Goal: Task Accomplishment & Management: Manage account settings

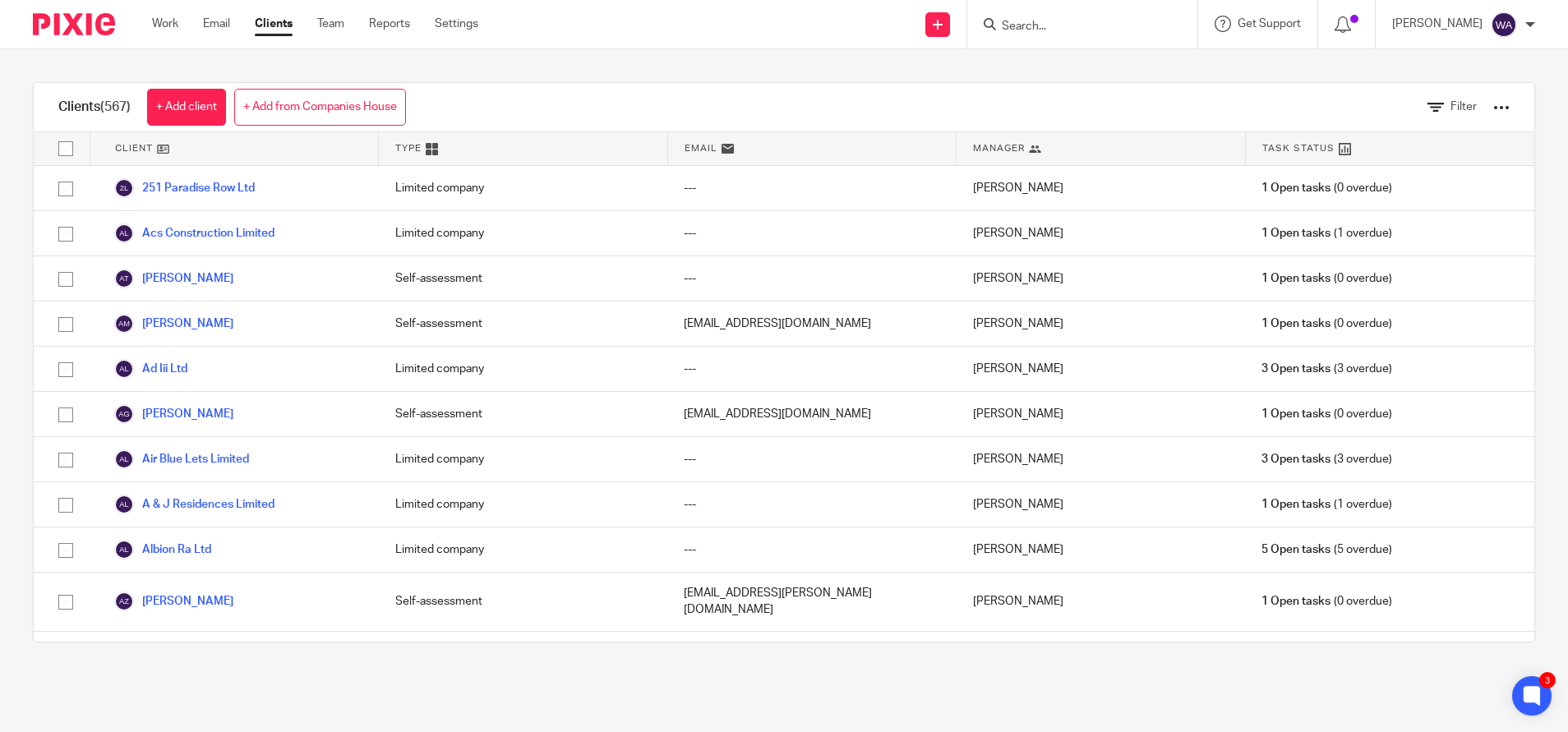
click at [267, 20] on link "Clients" at bounding box center [273, 24] width 38 height 16
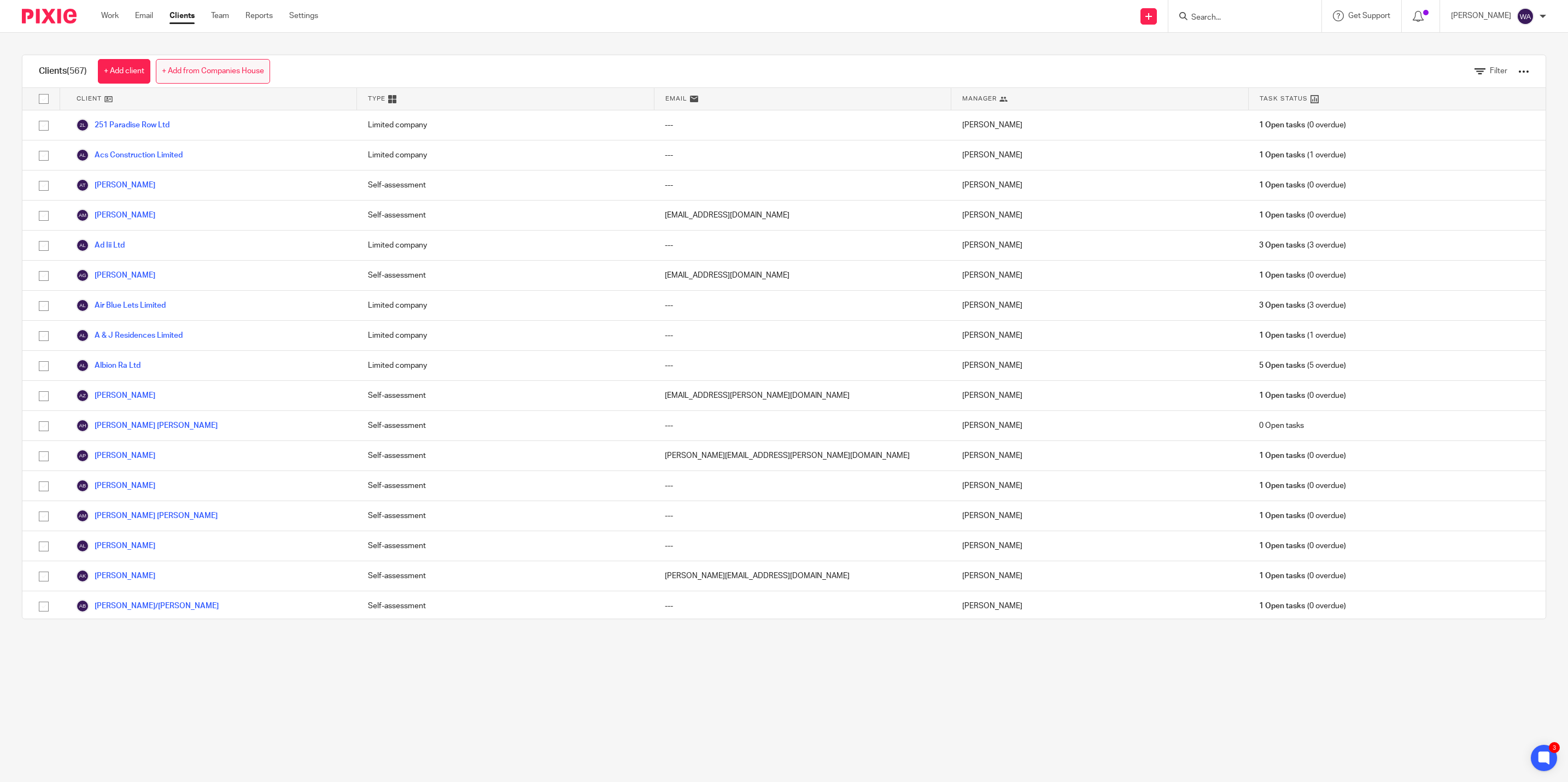
click at [232, 68] on link "+ Add from Companies House" at bounding box center [213, 71] width 114 height 24
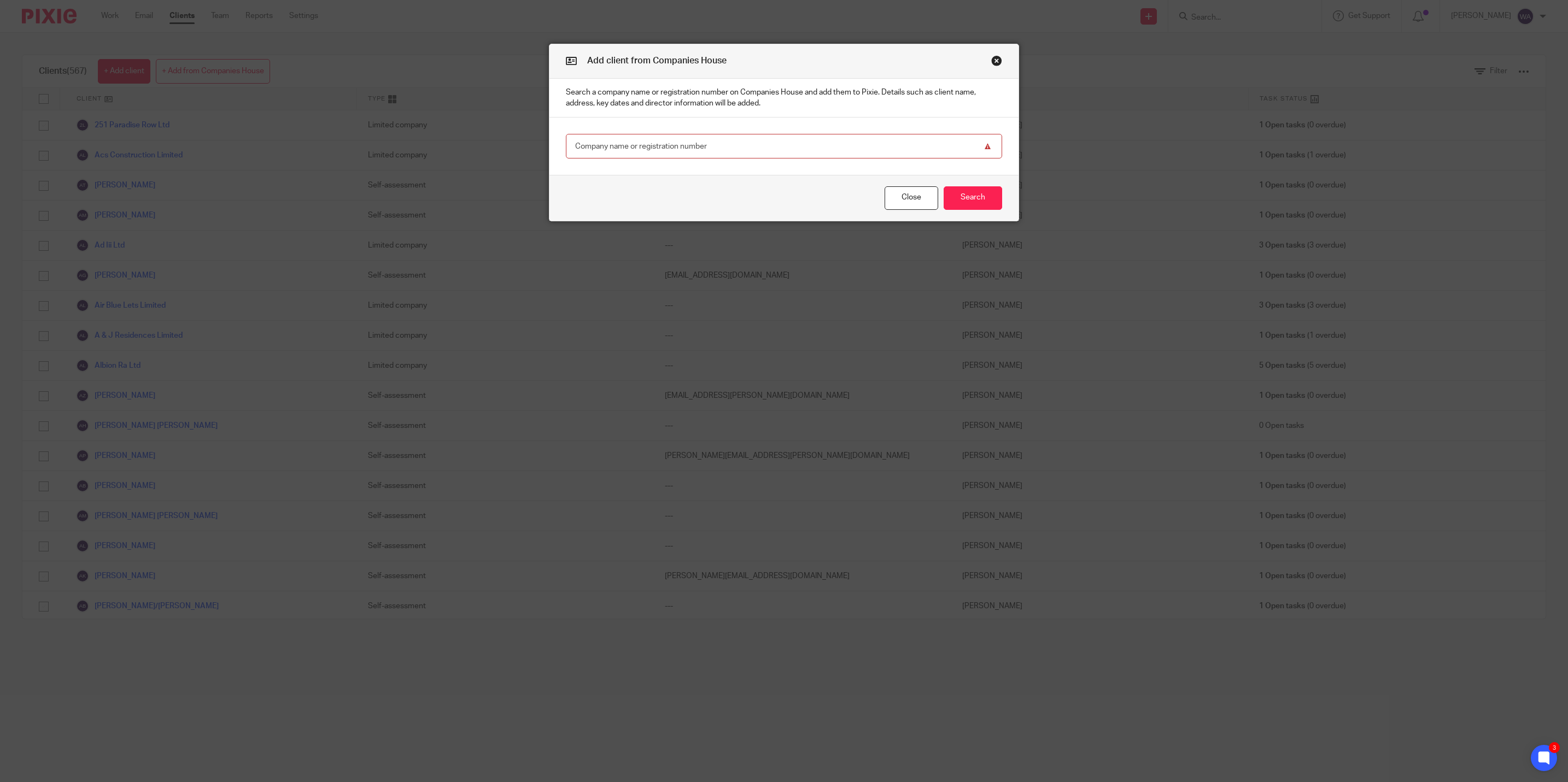
click at [727, 143] on input "text" at bounding box center [784, 146] width 436 height 24
paste input "13994753"
type input "13994753"
click at [970, 199] on button "Search" at bounding box center [973, 198] width 58 height 24
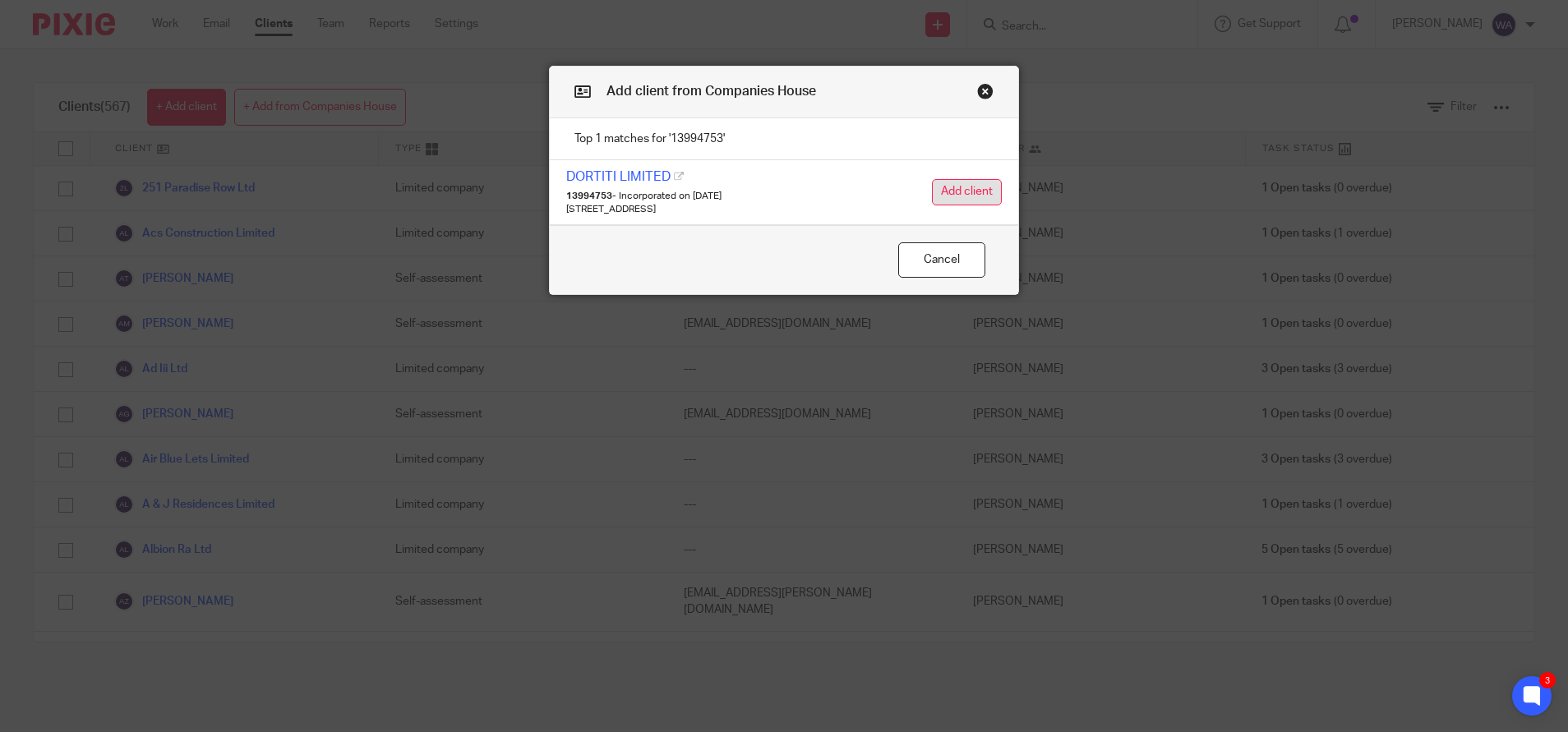
click at [940, 189] on button "Add client" at bounding box center [967, 192] width 70 height 27
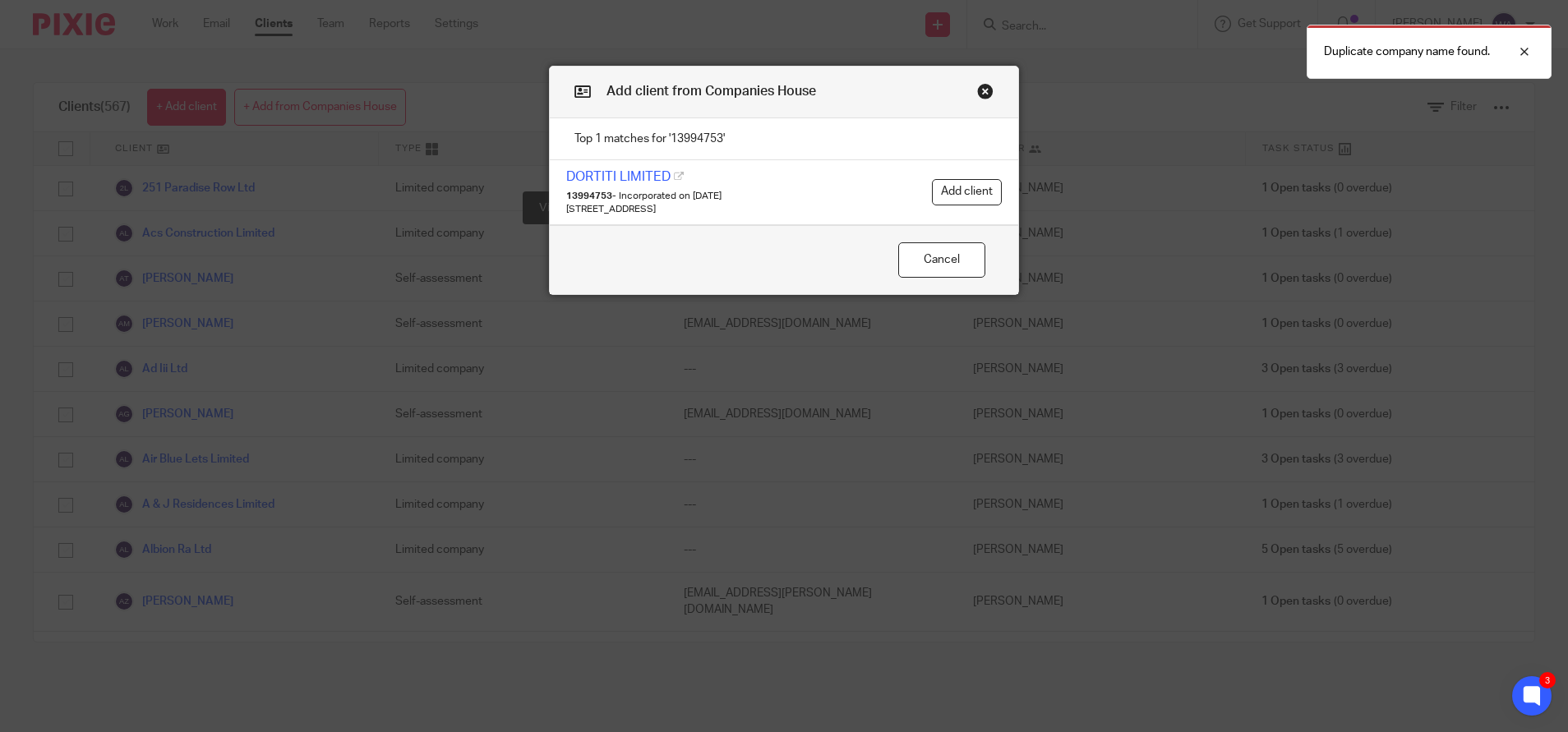
click at [615, 176] on link "DORTITI LIMITED" at bounding box center [618, 177] width 104 height 13
click at [978, 92] on button "Close modal" at bounding box center [985, 92] width 16 height 16
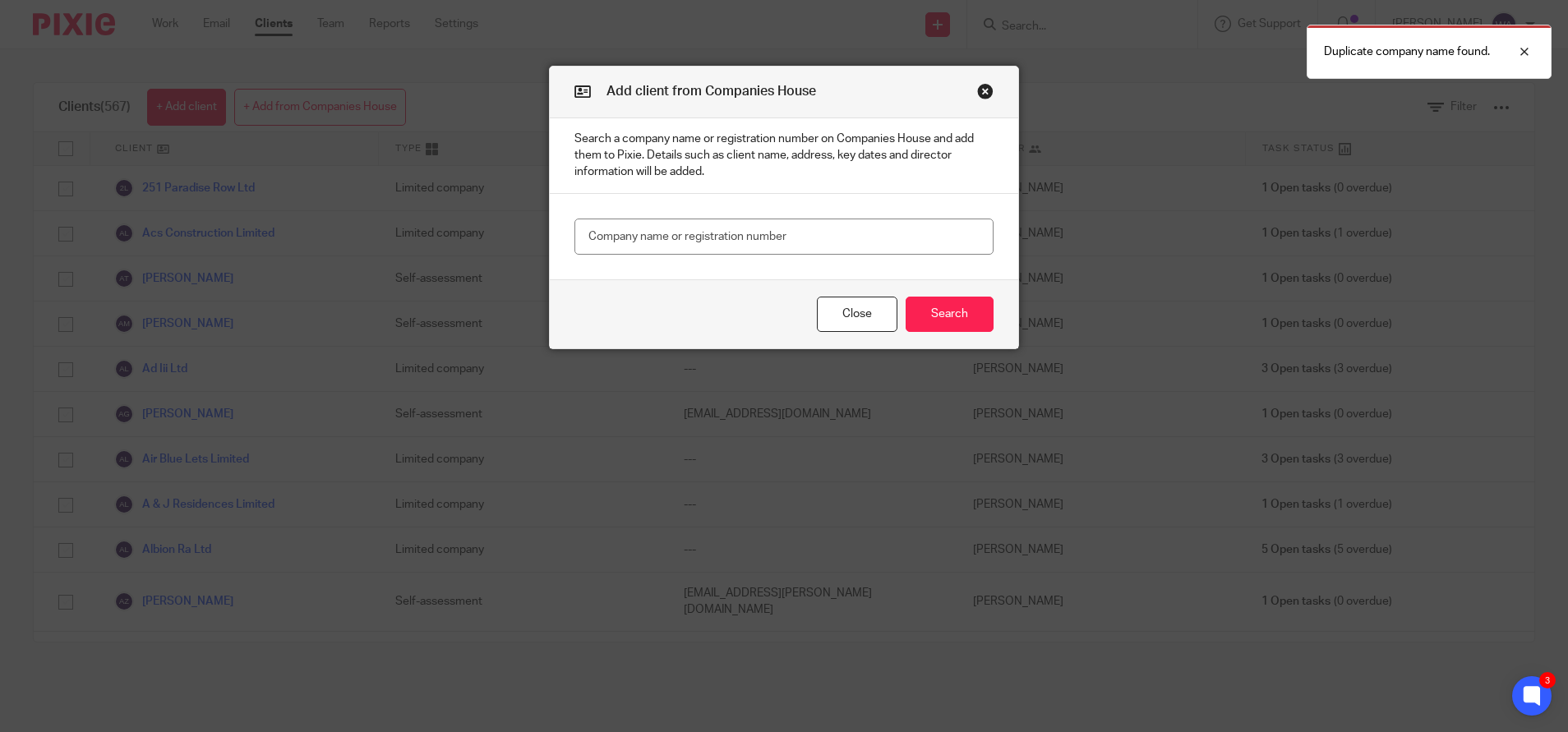
click at [1039, 37] on div "Duplicate company name found." at bounding box center [1167, 48] width 768 height 62
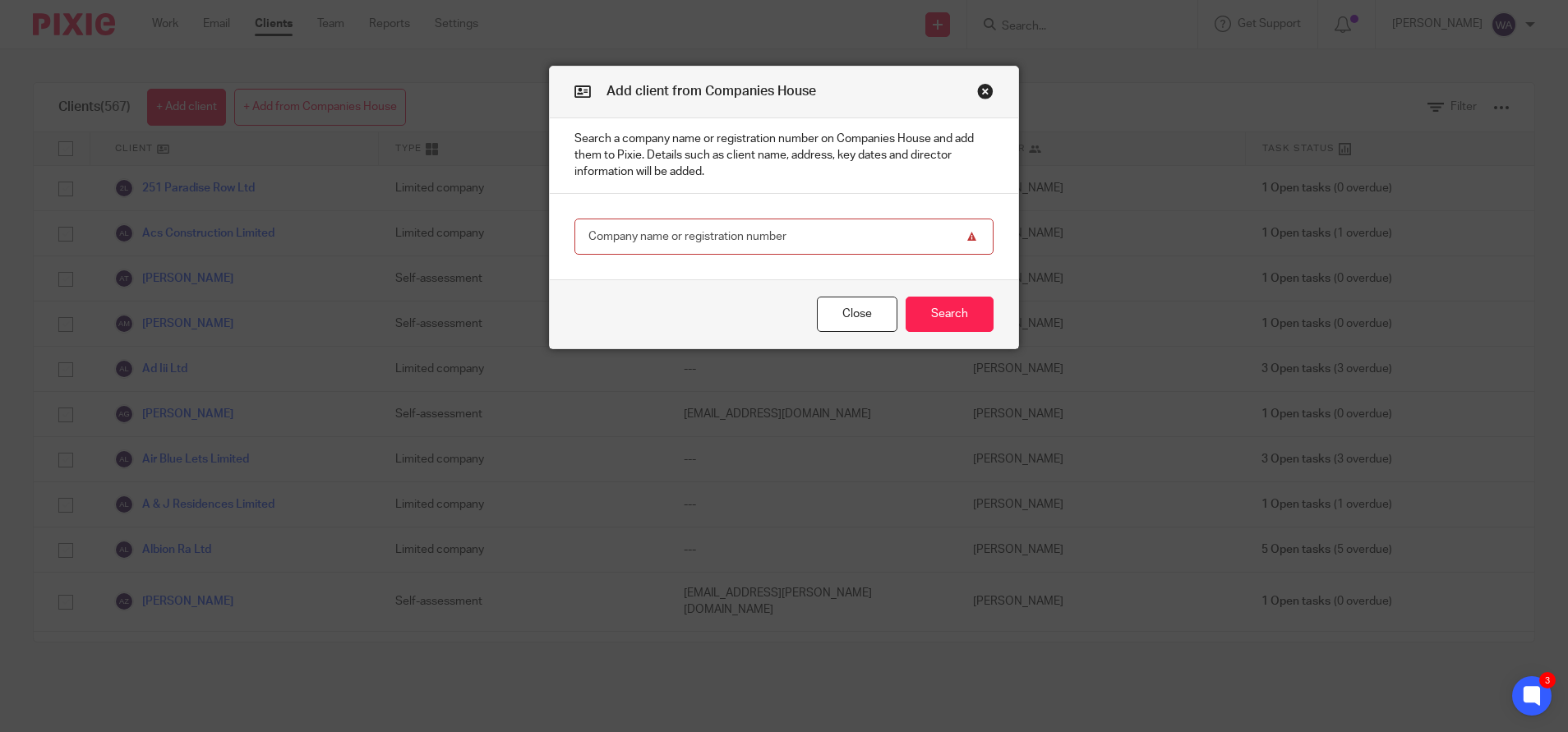
click at [977, 97] on button "Close modal" at bounding box center [985, 92] width 16 height 16
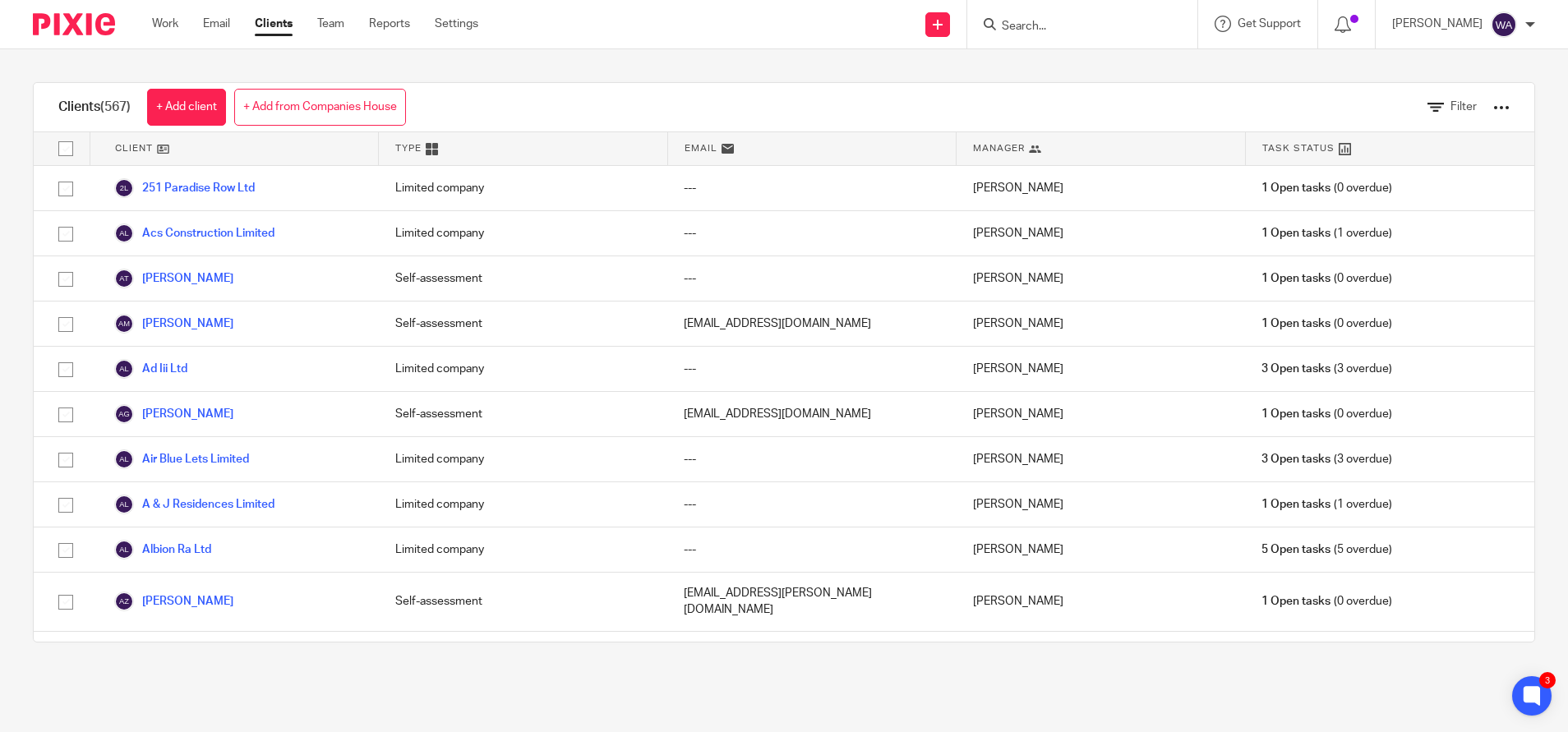
click at [1041, 17] on form at bounding box center [1087, 24] width 175 height 20
click at [1078, 29] on input "Search" at bounding box center [1074, 27] width 148 height 15
type input "dorti"
click at [1099, 69] on link at bounding box center [1099, 64] width 204 height 25
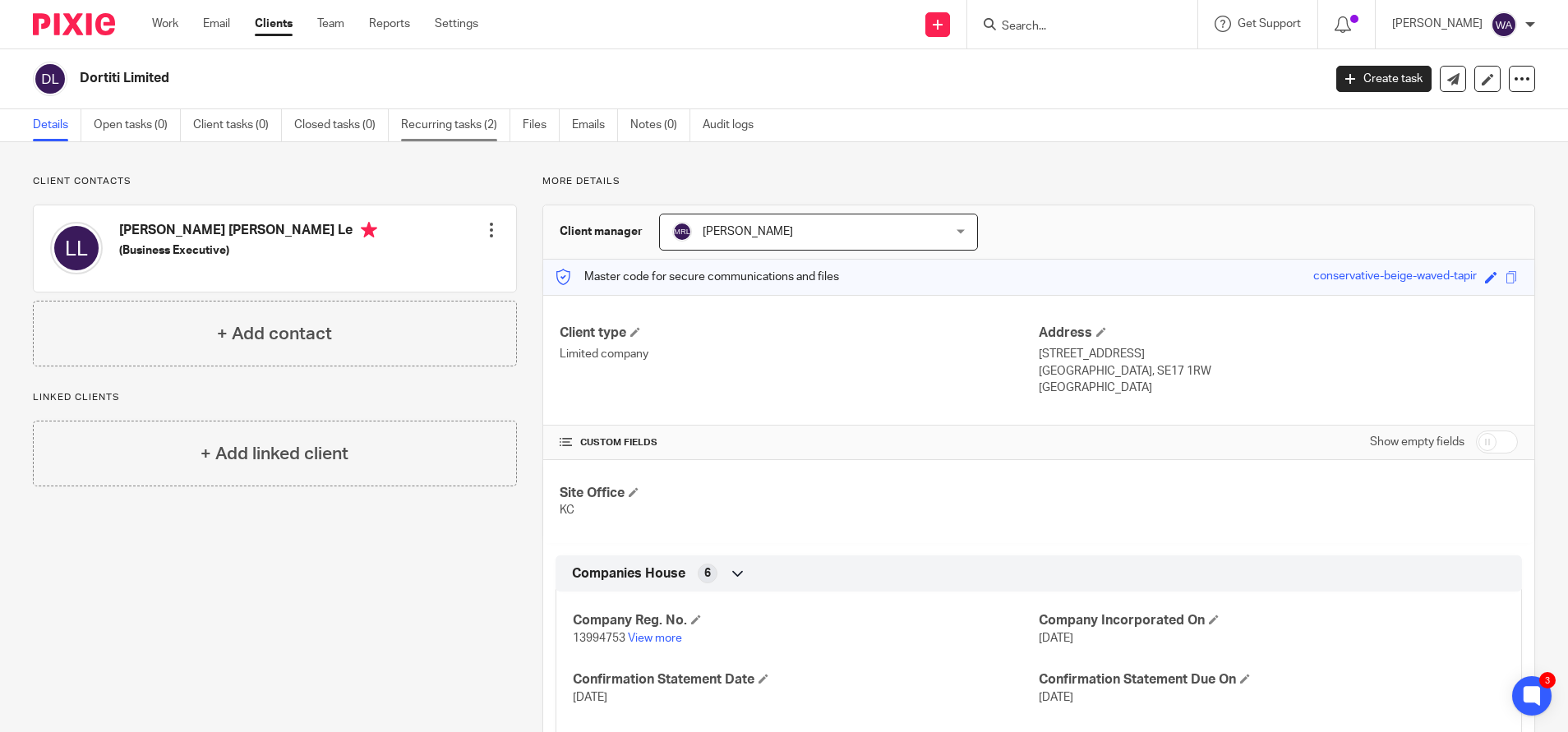
click at [473, 134] on link "Recurring tasks (2)" at bounding box center [455, 124] width 109 height 32
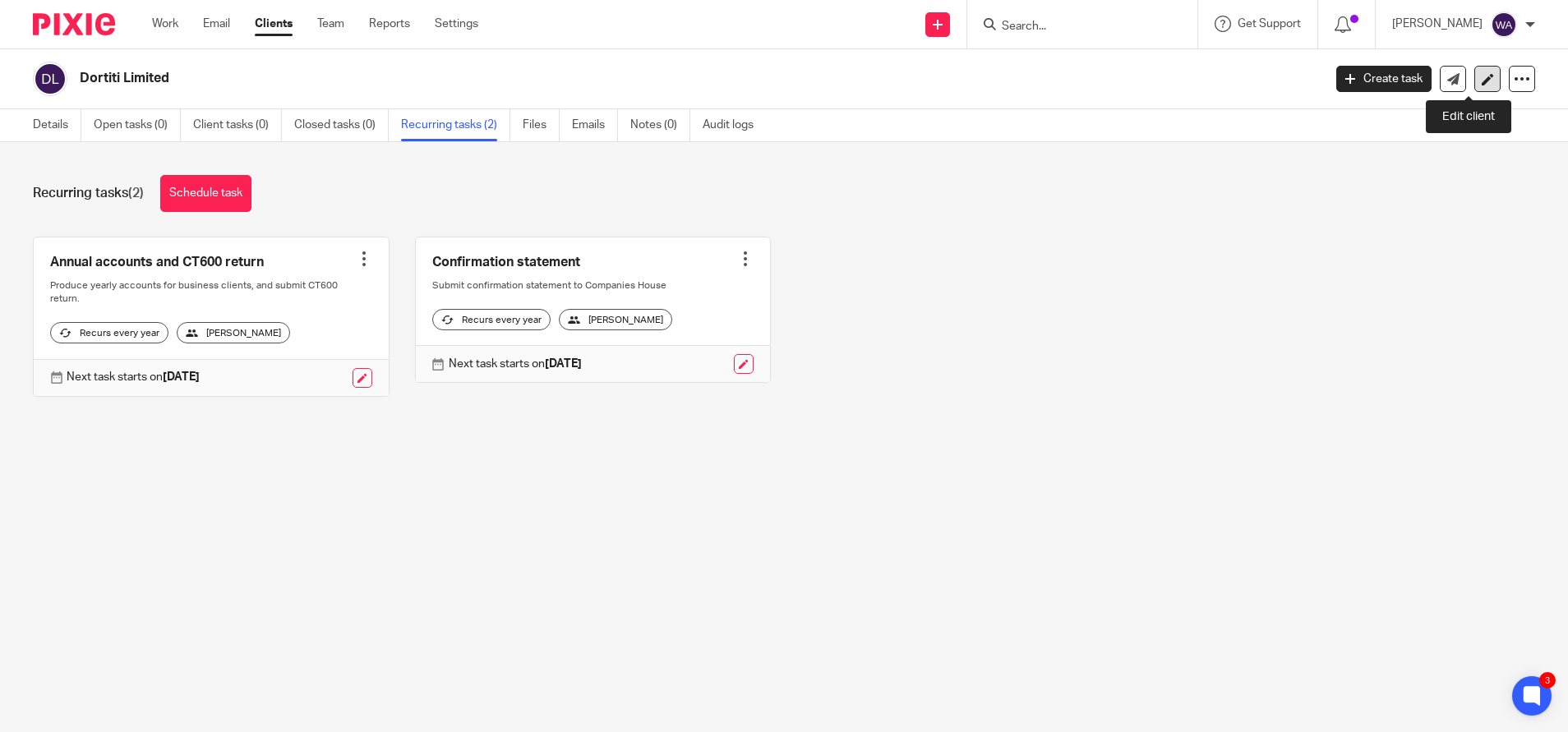
click at [1481, 78] on icon at bounding box center [1487, 79] width 12 height 12
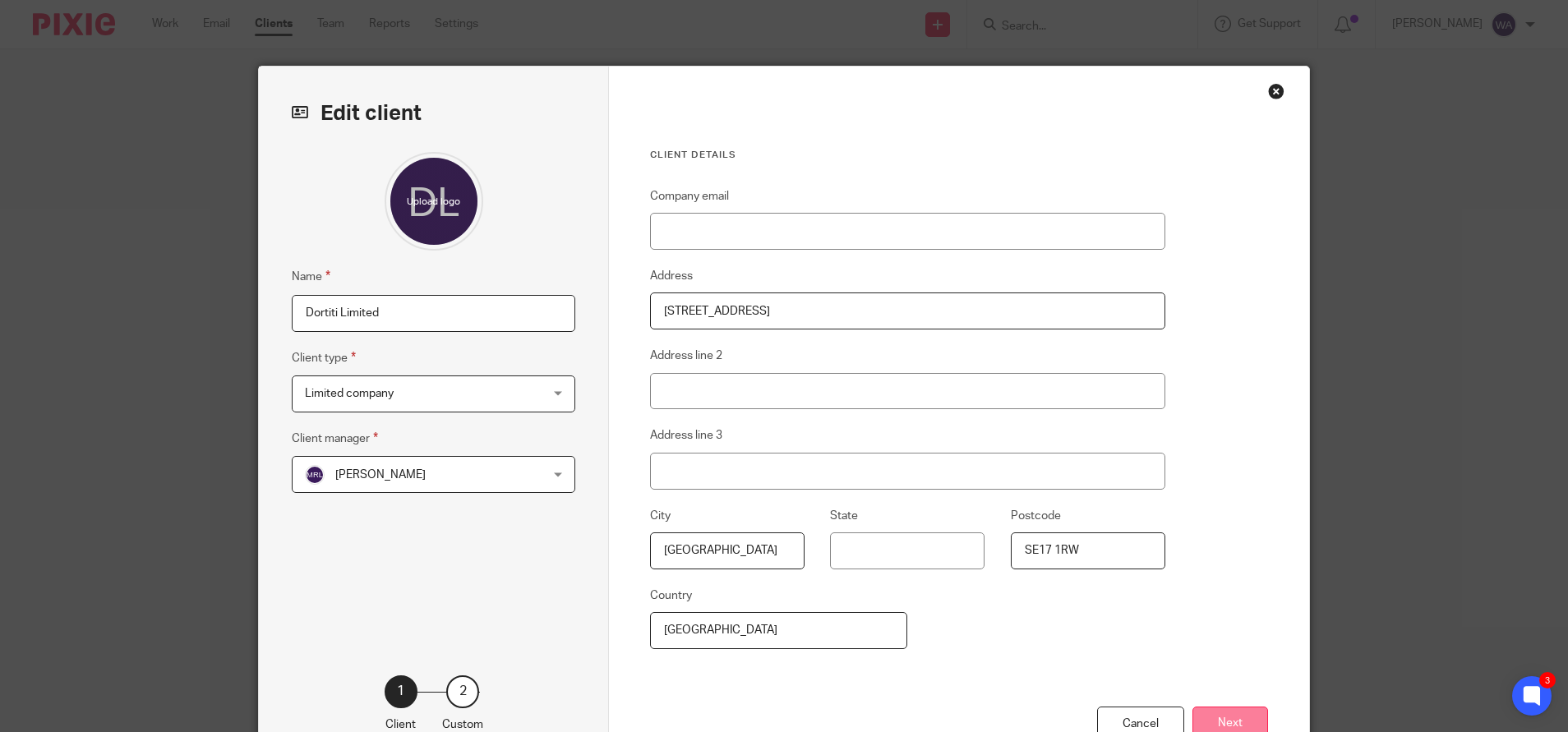
click at [1242, 719] on button "Next" at bounding box center [1230, 724] width 76 height 36
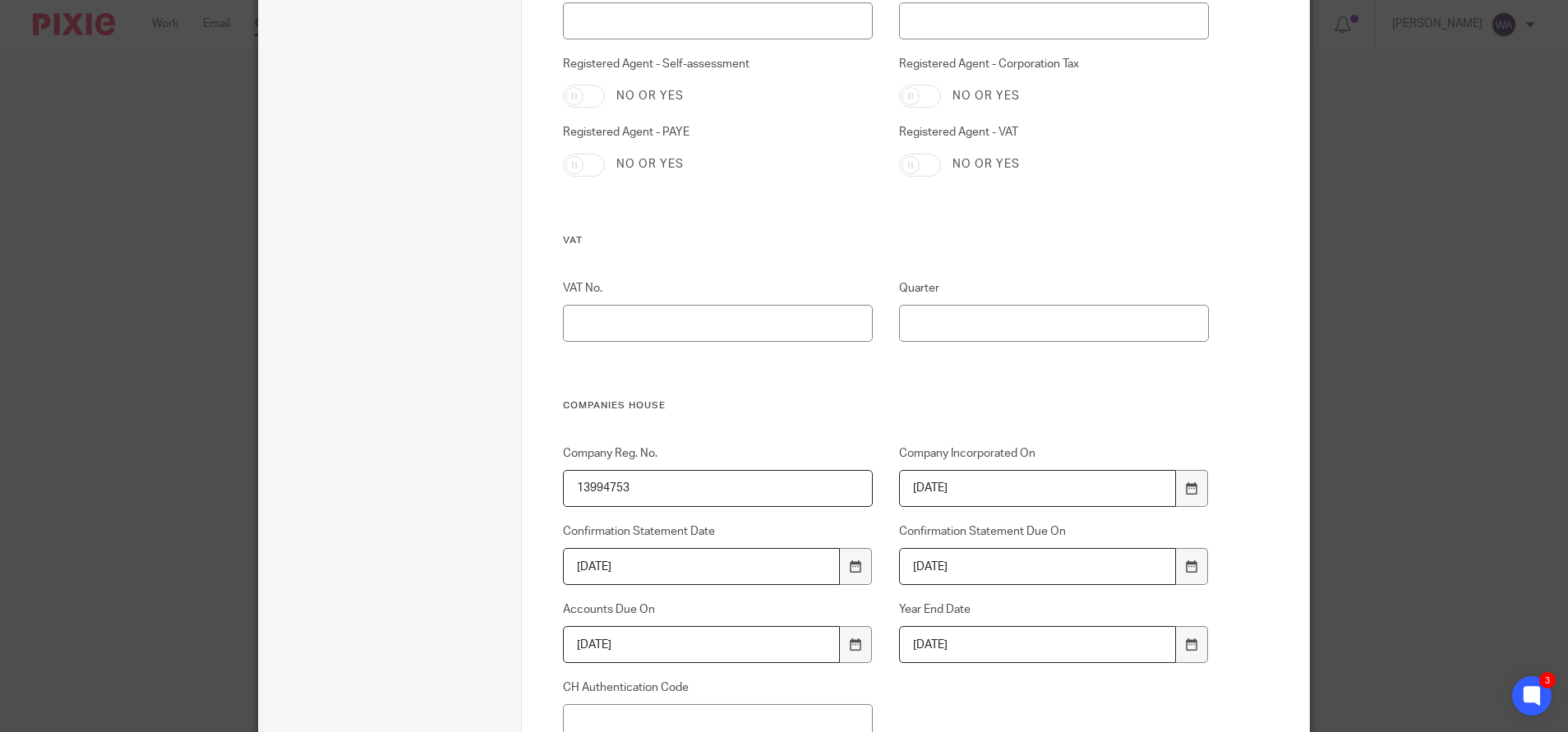
scroll to position [863, 0]
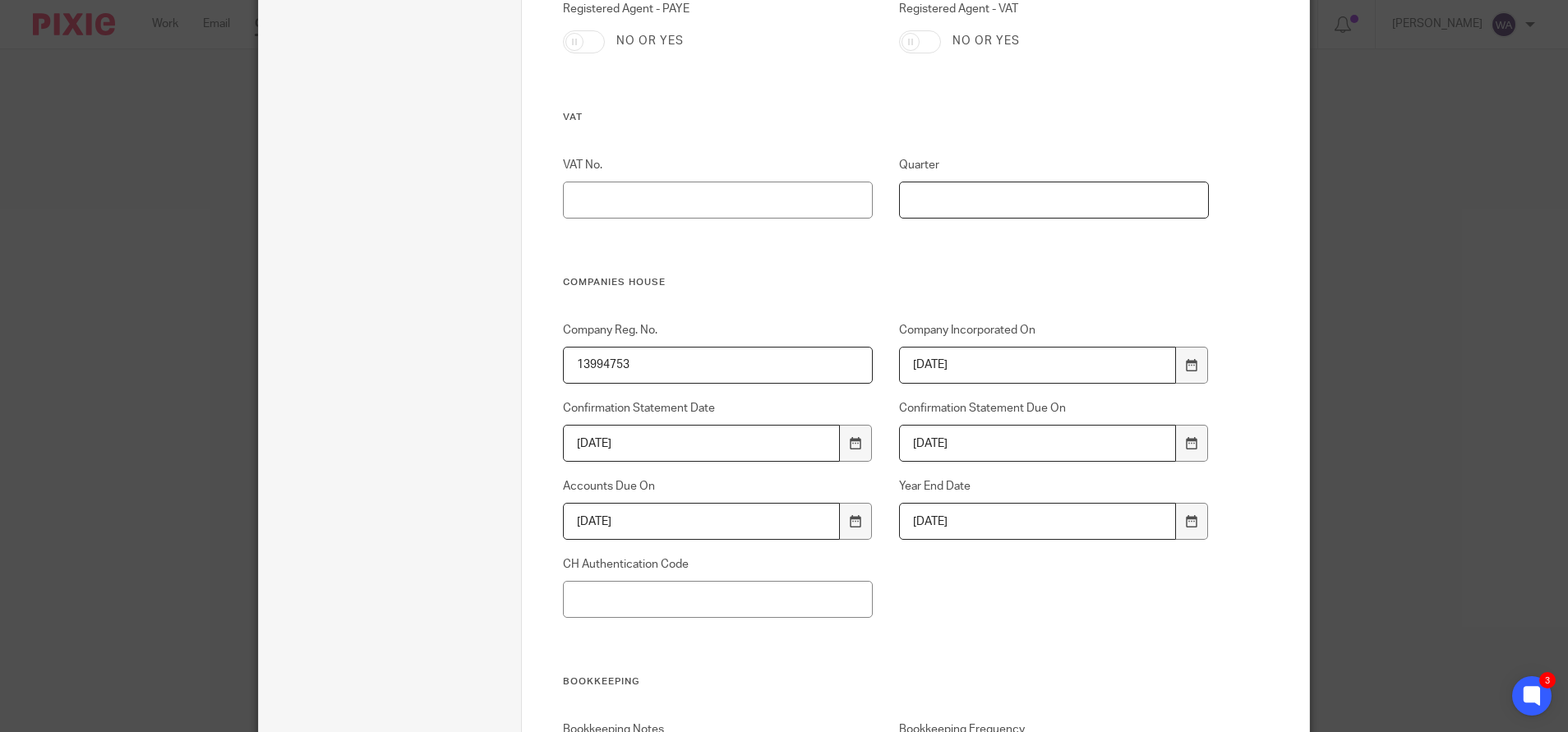
click at [970, 195] on input "Quarter" at bounding box center [1055, 199] width 311 height 37
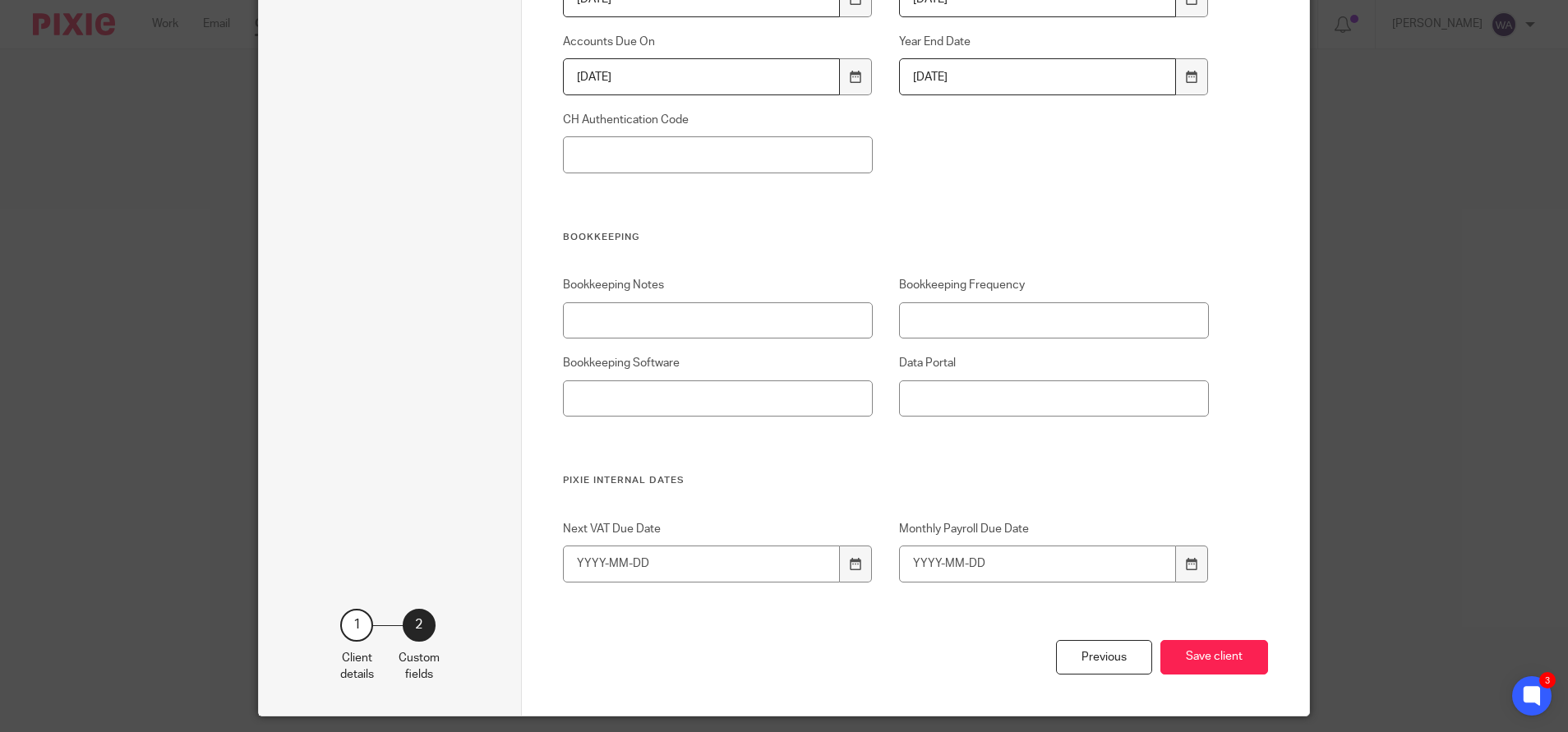
scroll to position [1356, 0]
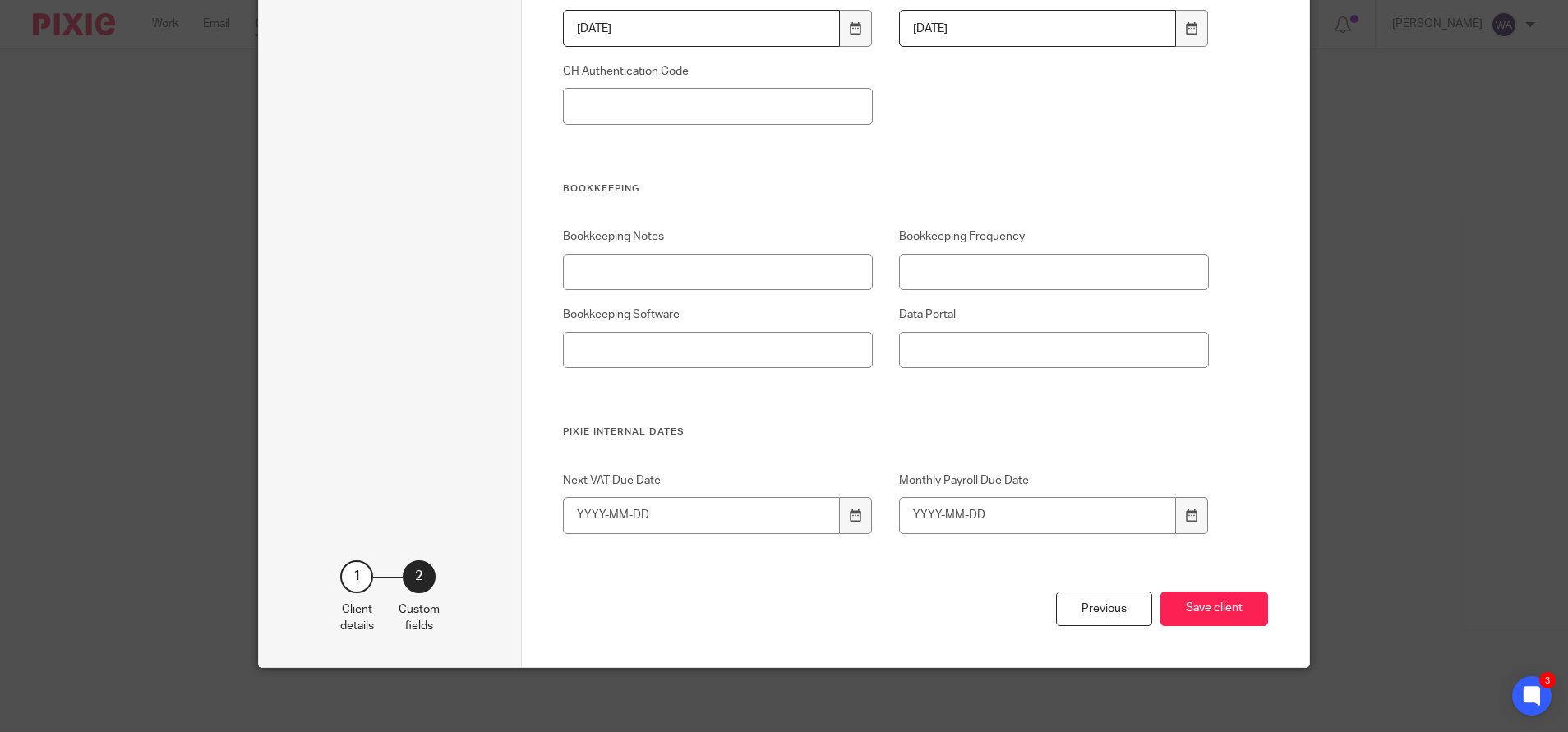
type input "Mar, Jun, Sept, Dec"
click at [641, 521] on input "Next VAT Due Date" at bounding box center [702, 515] width 278 height 37
click at [850, 517] on icon at bounding box center [855, 515] width 12 height 12
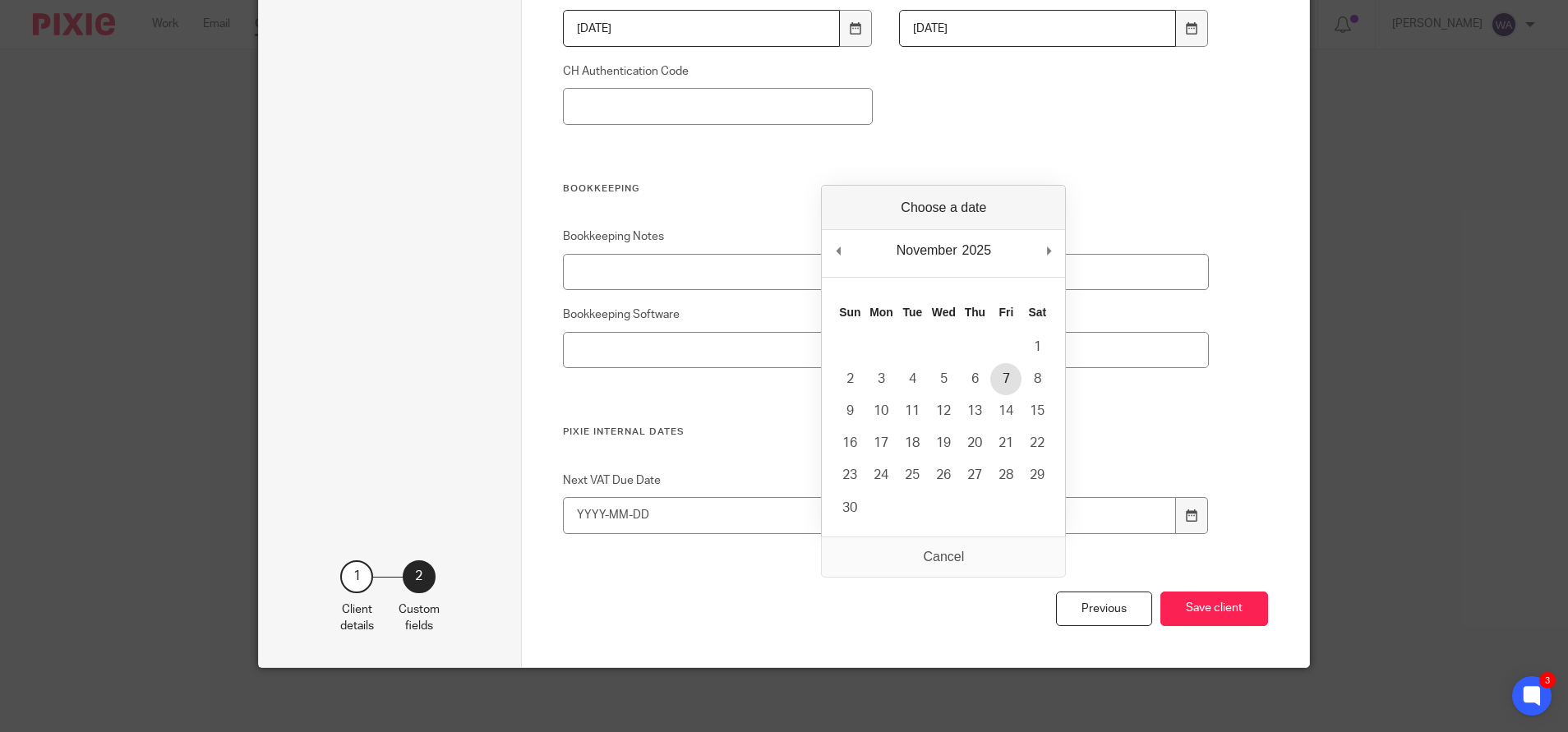
type input "2025-11-07"
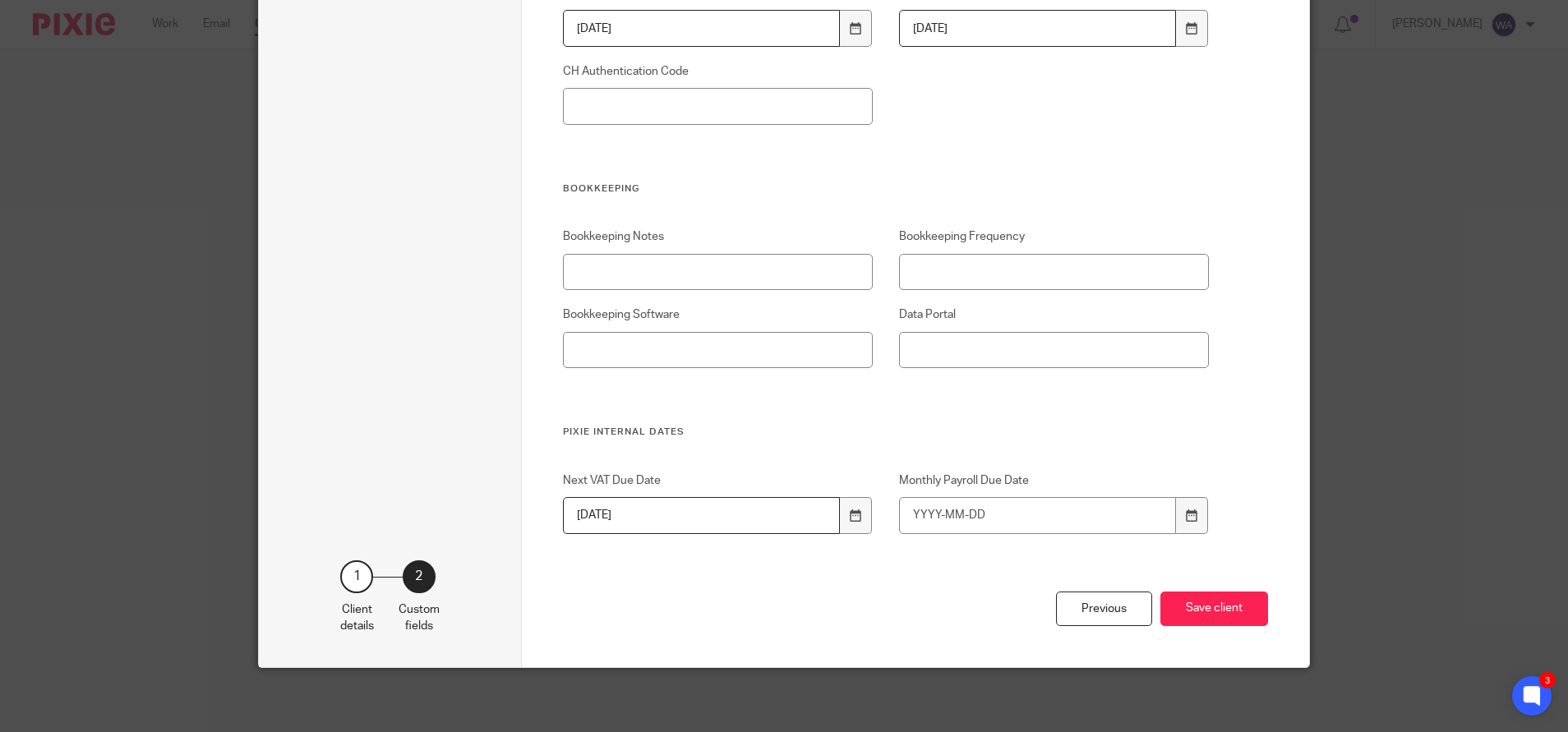
click at [1210, 605] on button "Save client" at bounding box center [1214, 609] width 108 height 36
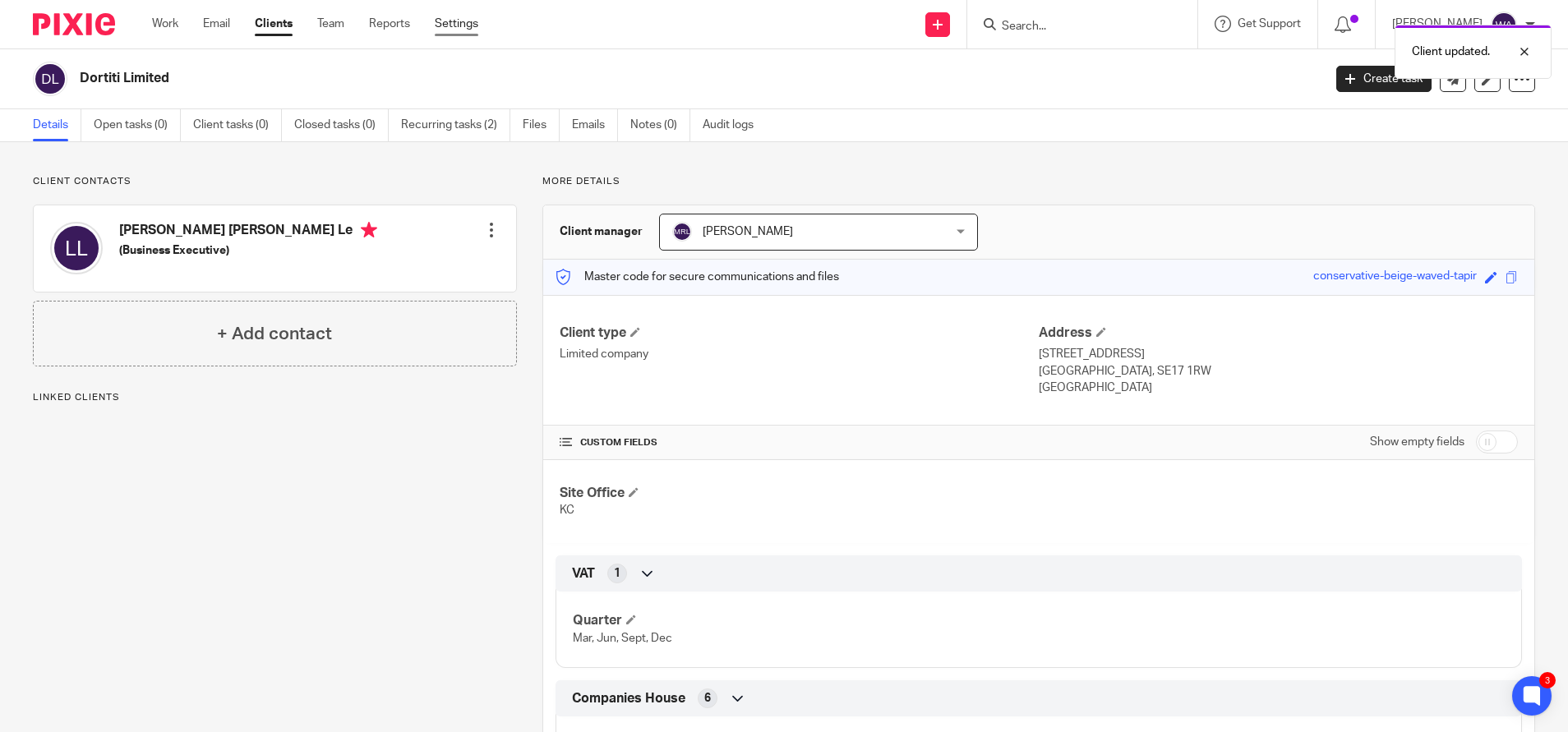
click at [453, 22] on link "Settings" at bounding box center [456, 24] width 44 height 16
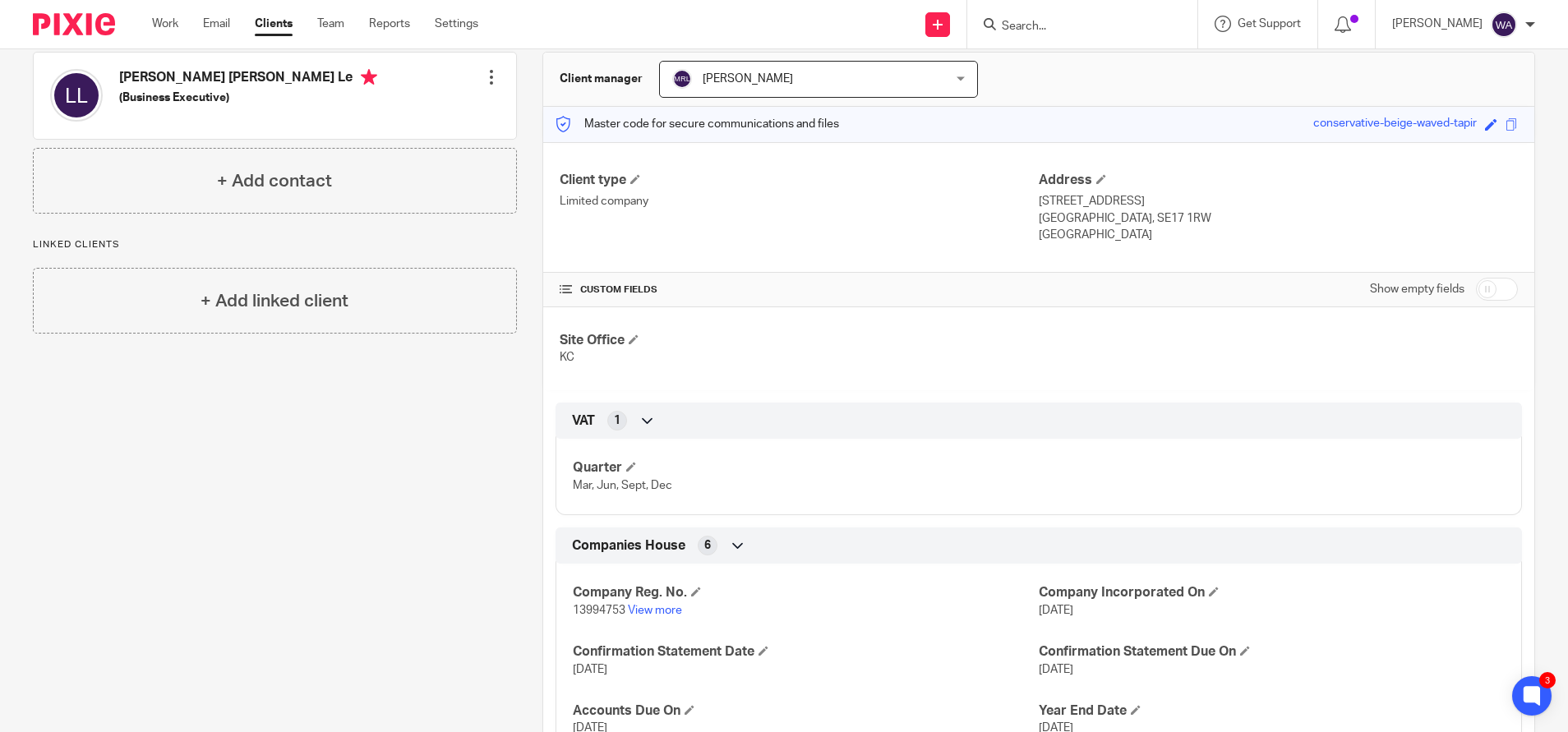
scroll to position [274, 0]
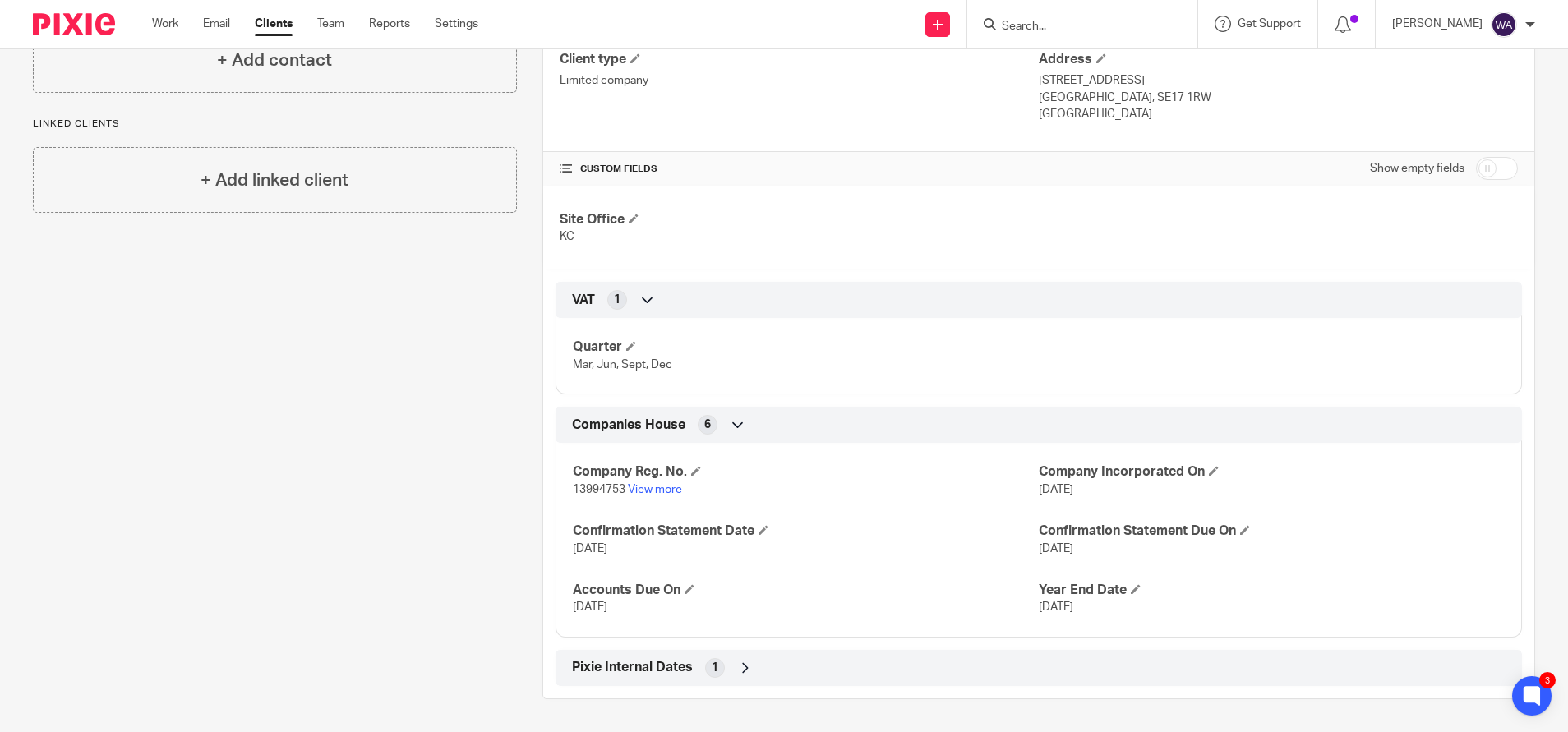
click at [737, 667] on icon at bounding box center [746, 668] width 16 height 16
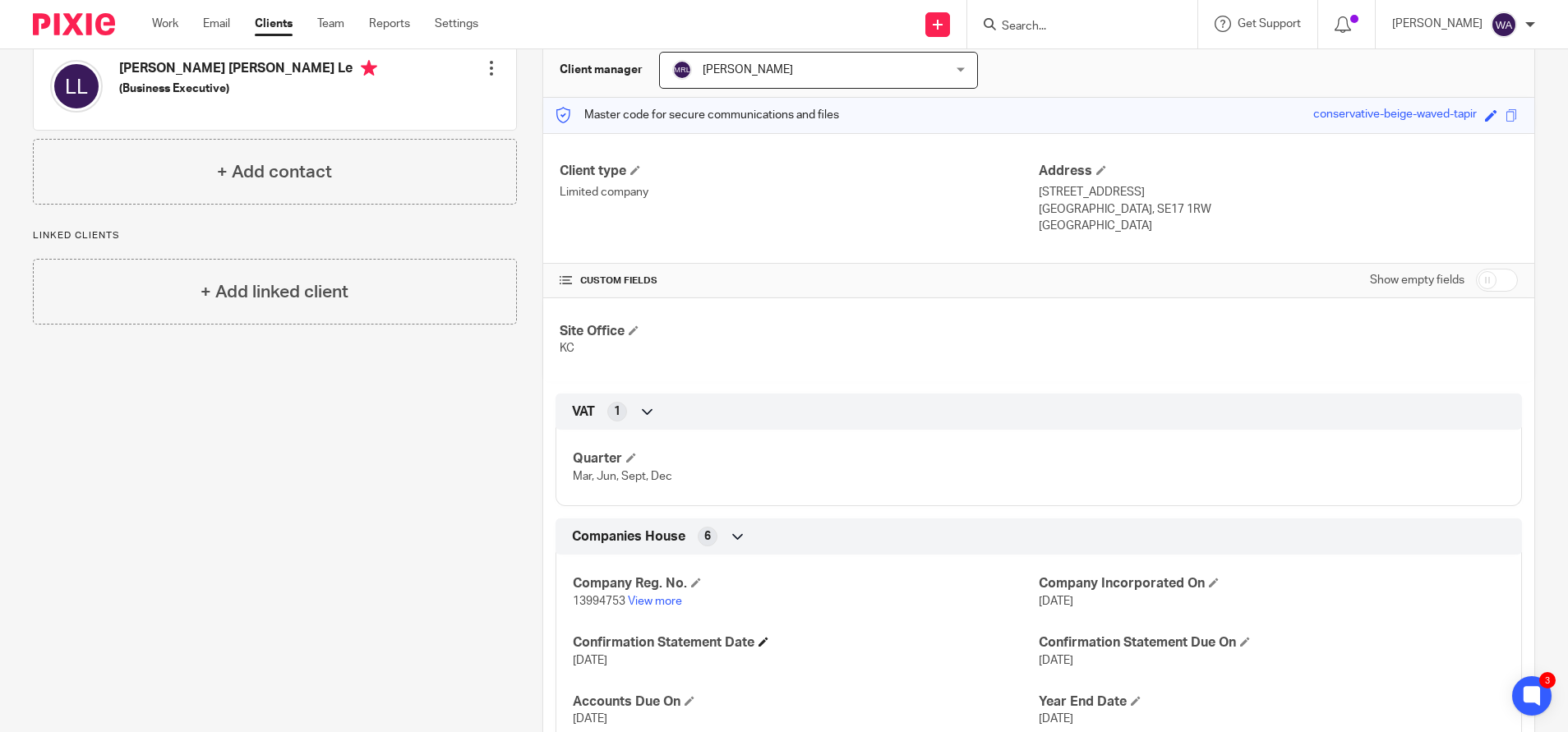
scroll to position [0, 0]
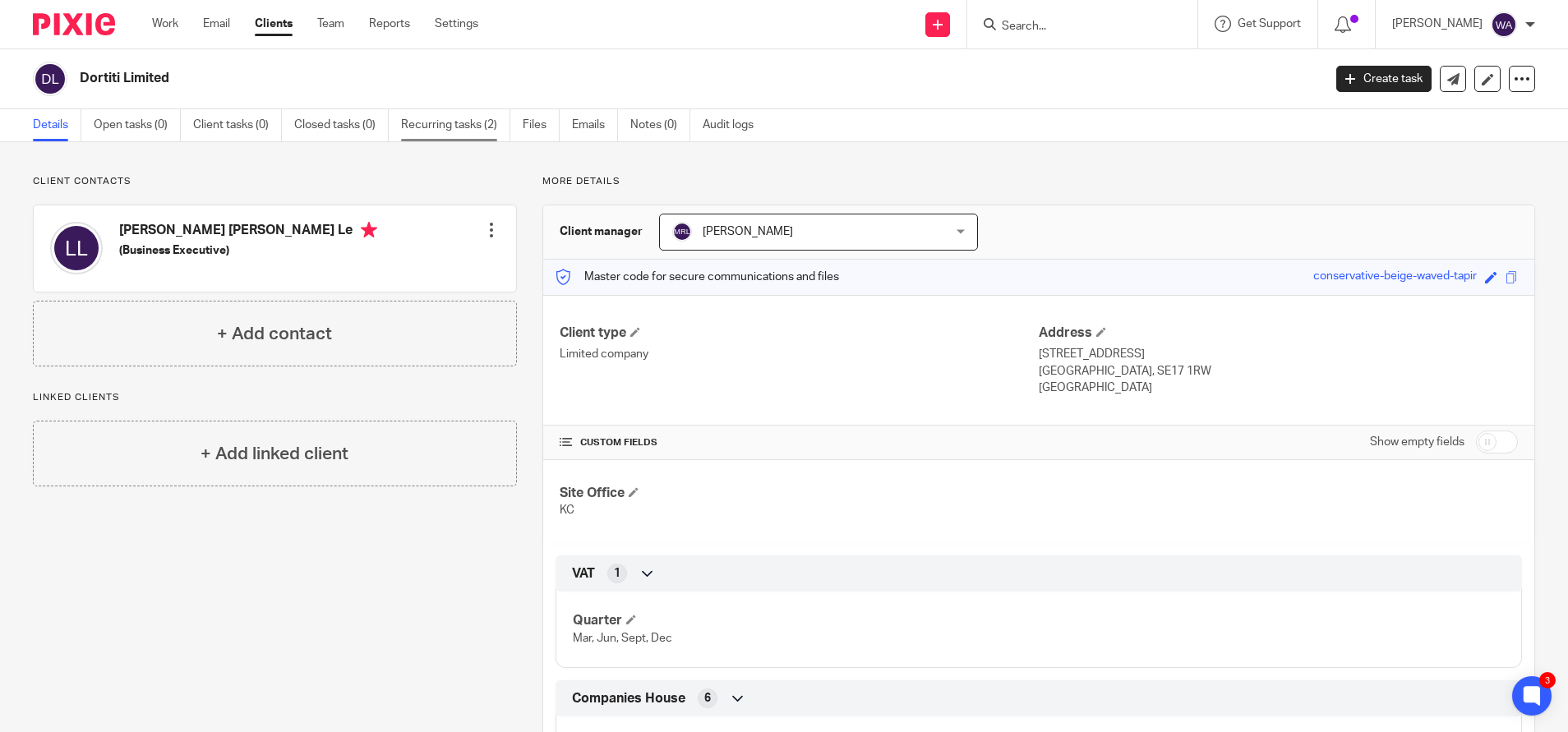
click at [450, 123] on link "Recurring tasks (2)" at bounding box center [455, 124] width 109 height 32
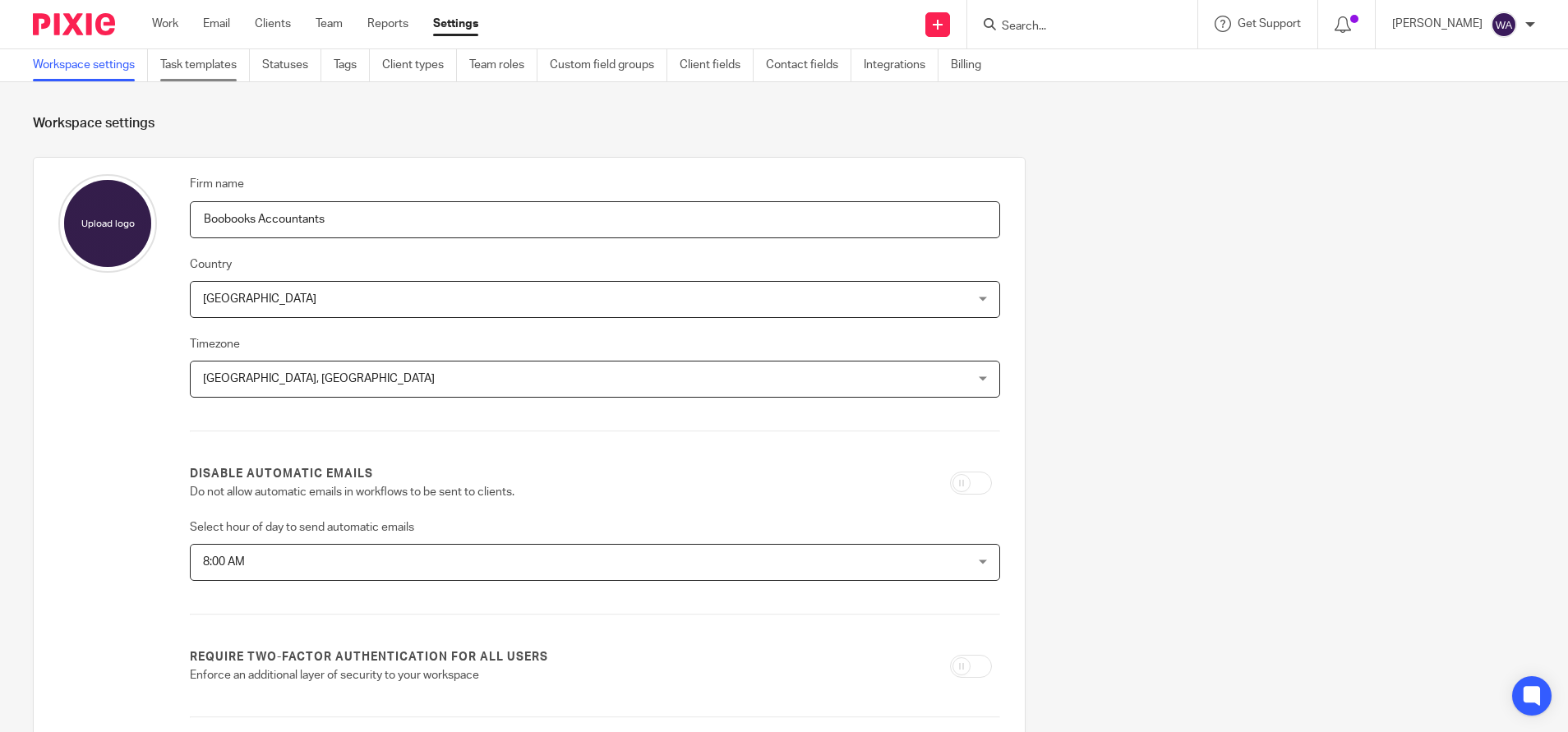
click at [229, 70] on link "Task templates" at bounding box center [205, 65] width 90 height 32
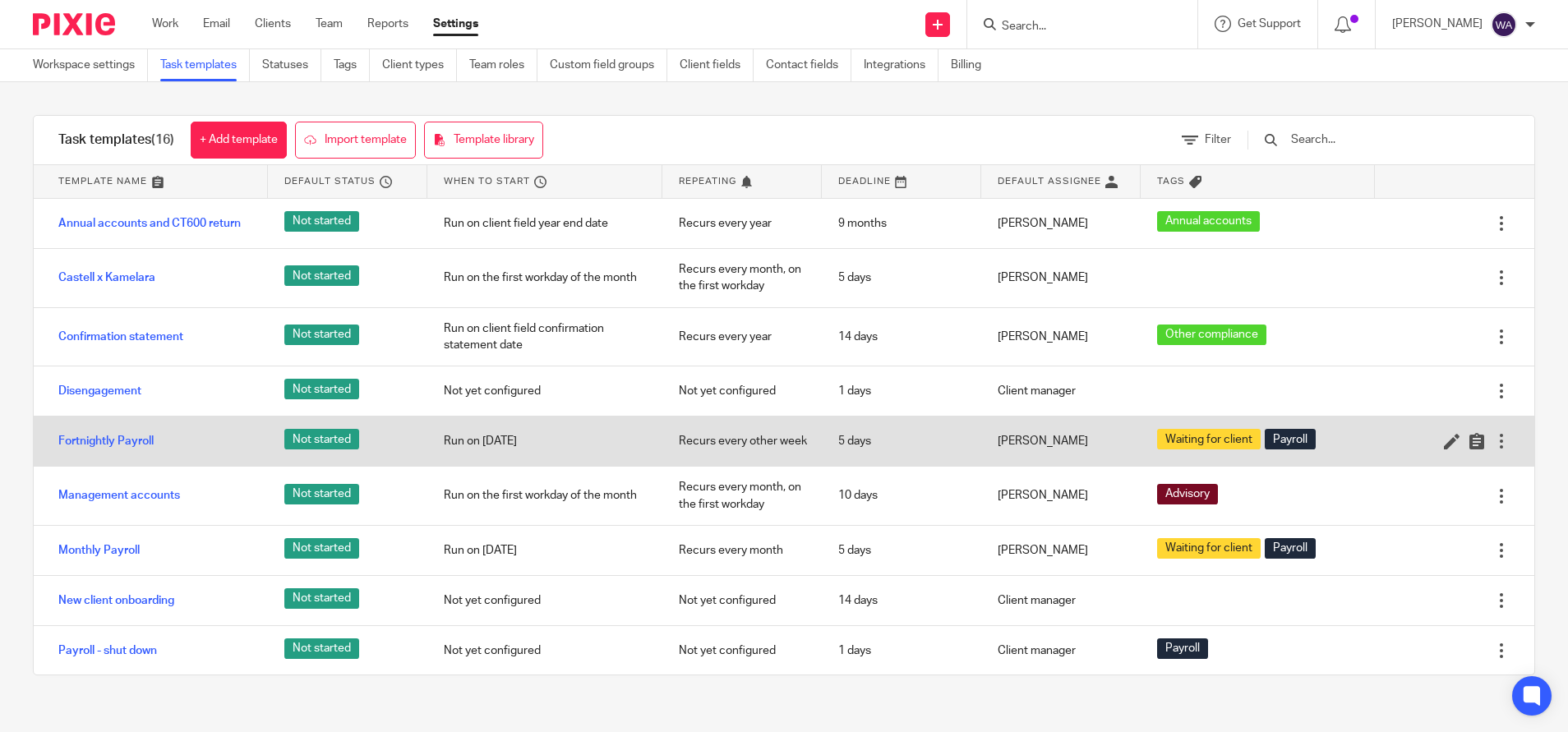
scroll to position [378, 0]
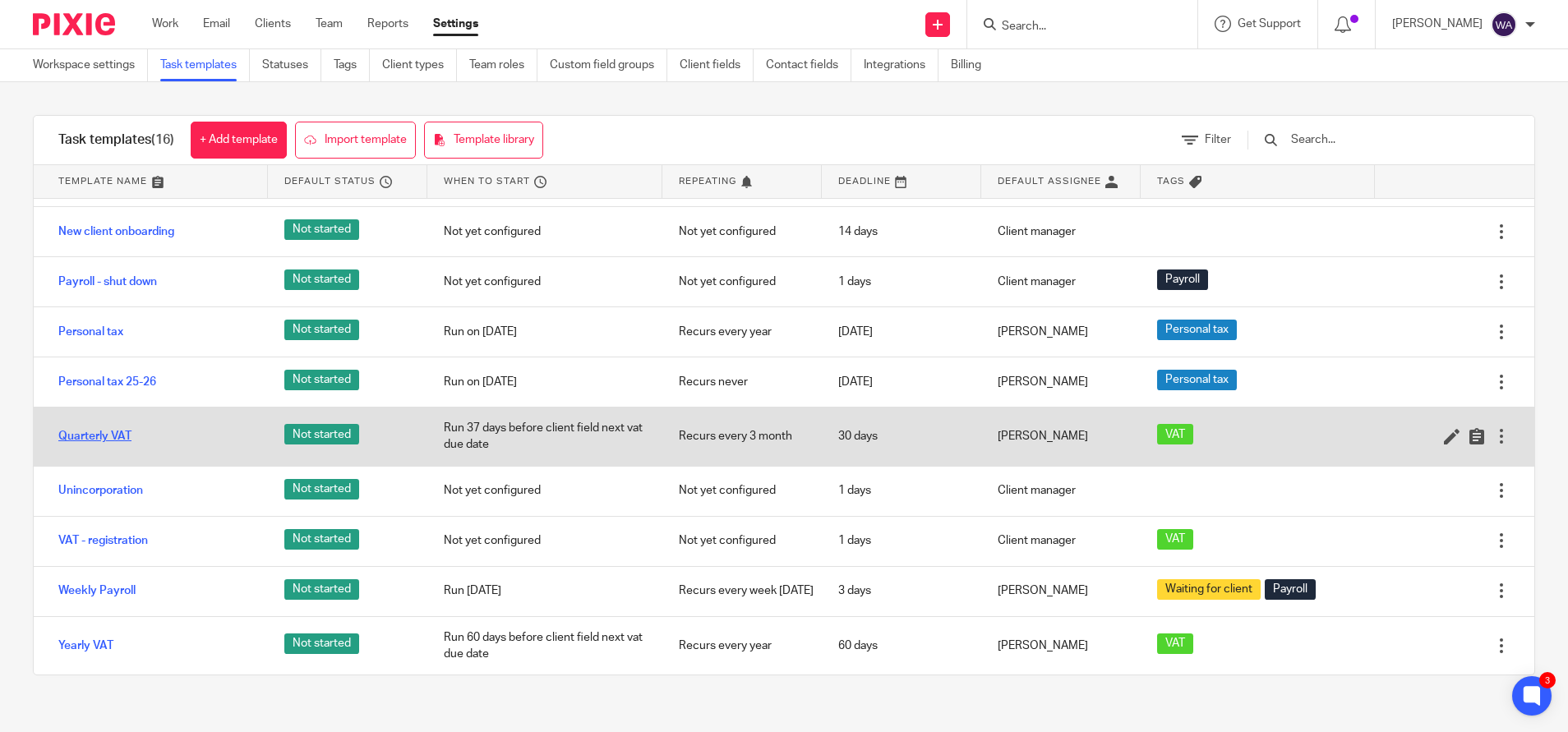
click at [120, 429] on link "Quarterly VAT" at bounding box center [95, 436] width 73 height 16
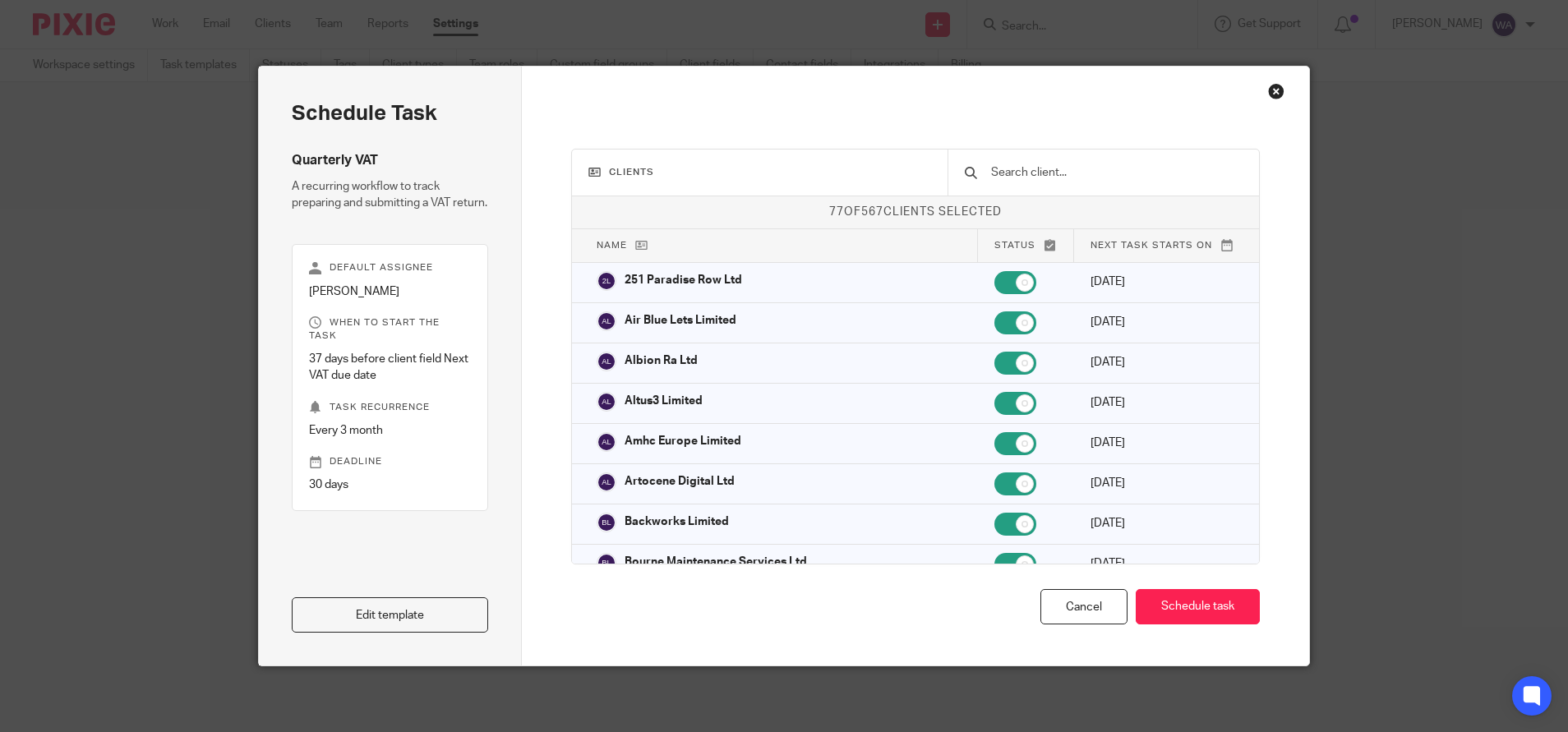
click at [1035, 178] on input "text" at bounding box center [1115, 173] width 253 height 18
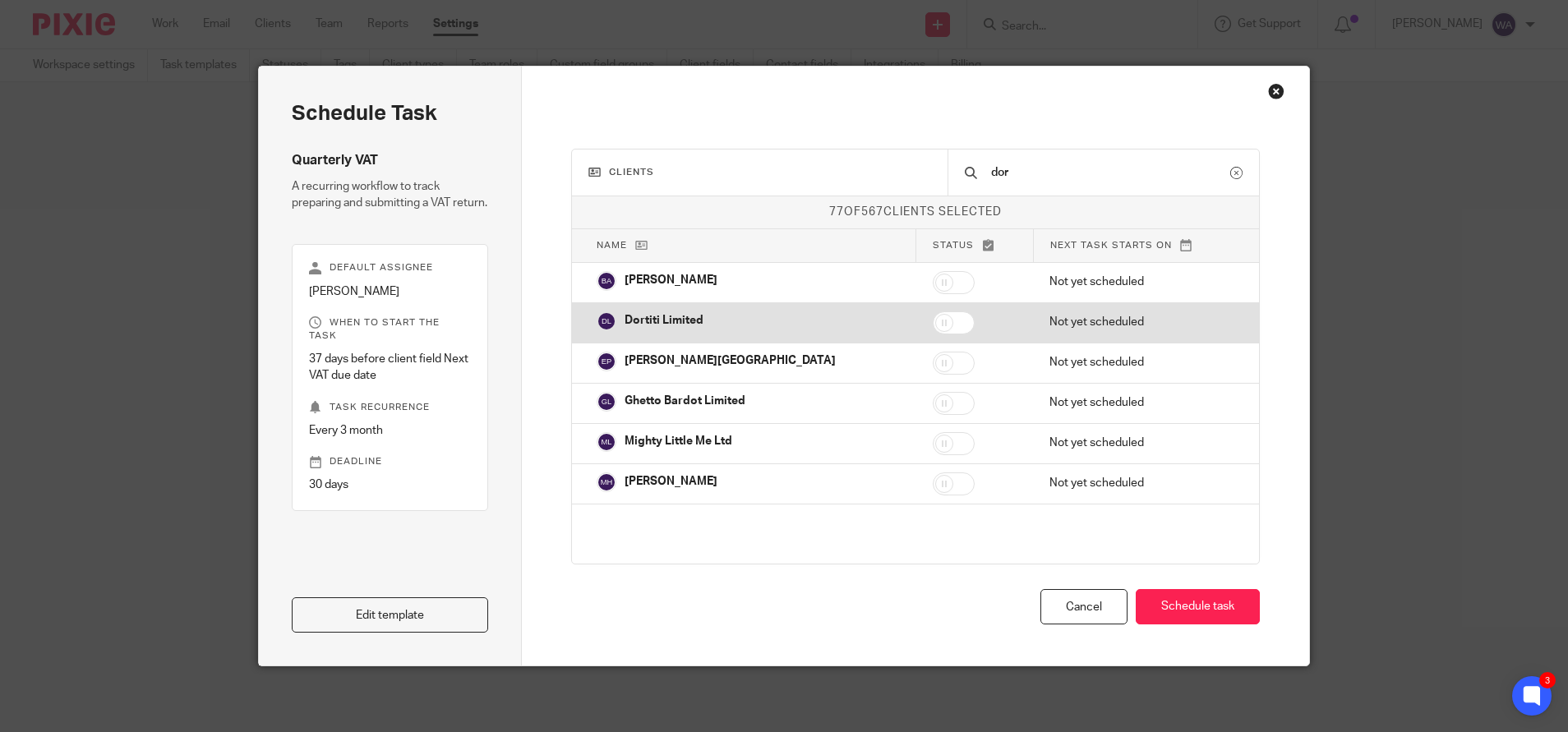
type input "dor"
click at [932, 311] on input "checkbox" at bounding box center [953, 322] width 42 height 23
checkbox input "true"
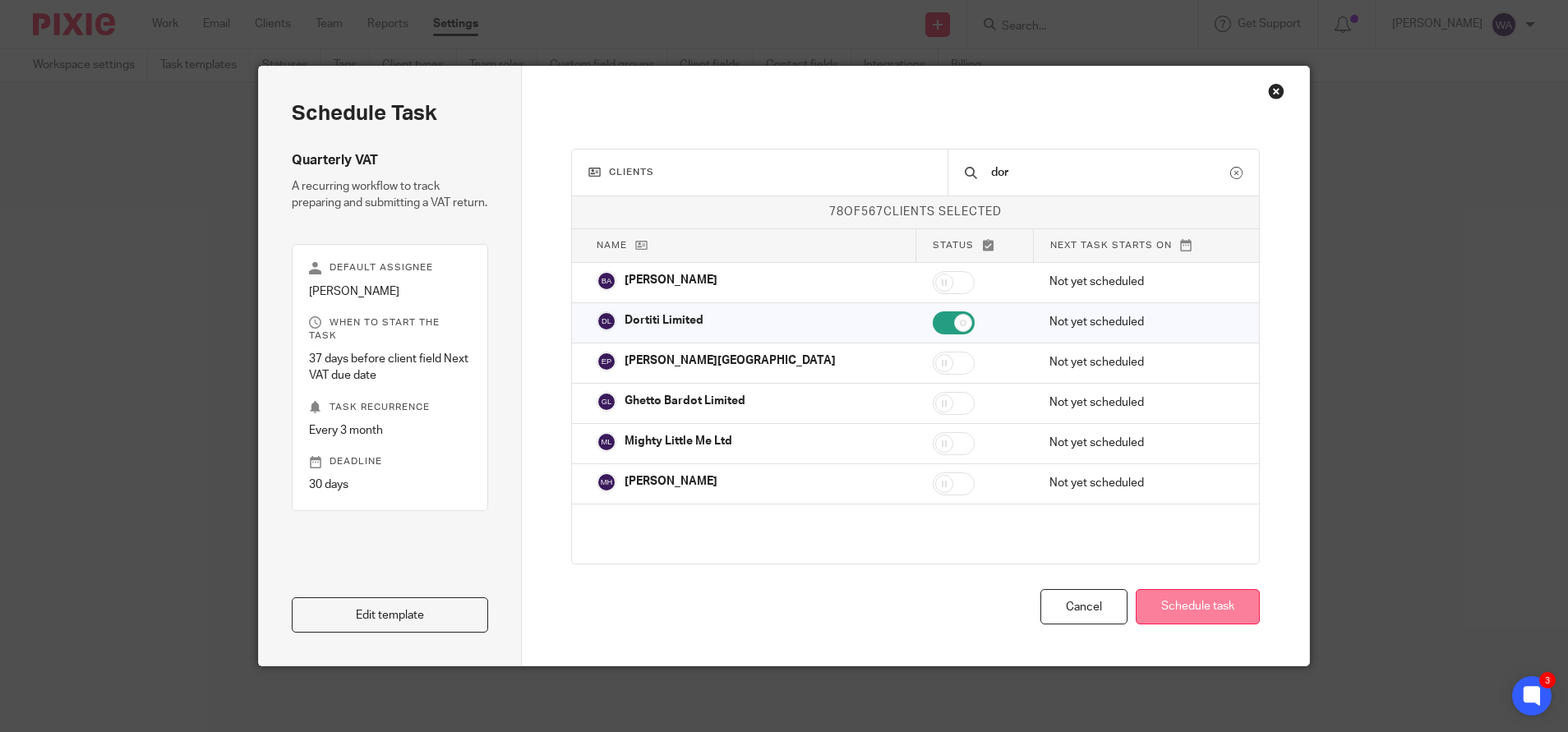
click at [1182, 618] on button "Schedule task" at bounding box center [1197, 607] width 124 height 36
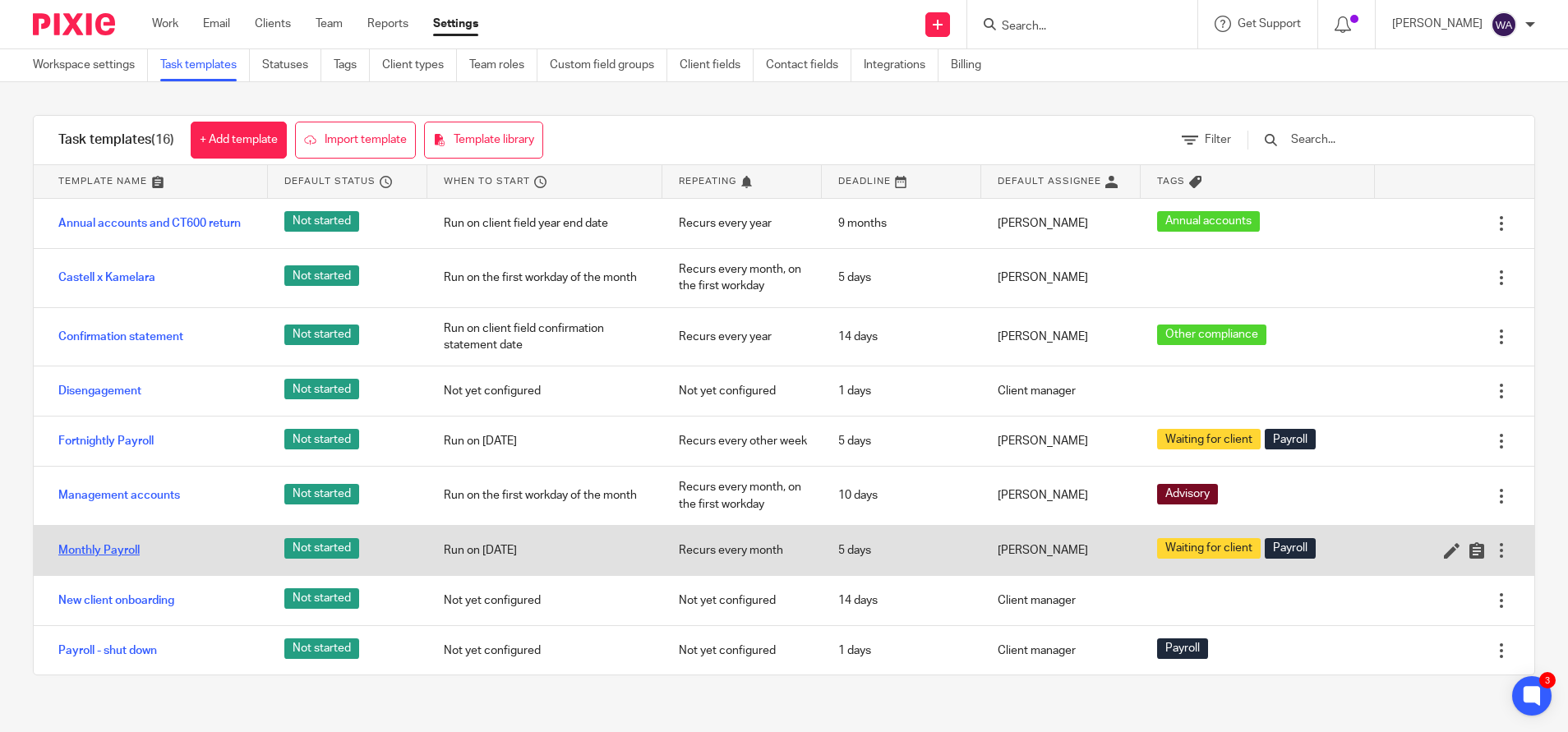
click at [103, 550] on link "Monthly Payroll" at bounding box center [99, 551] width 81 height 16
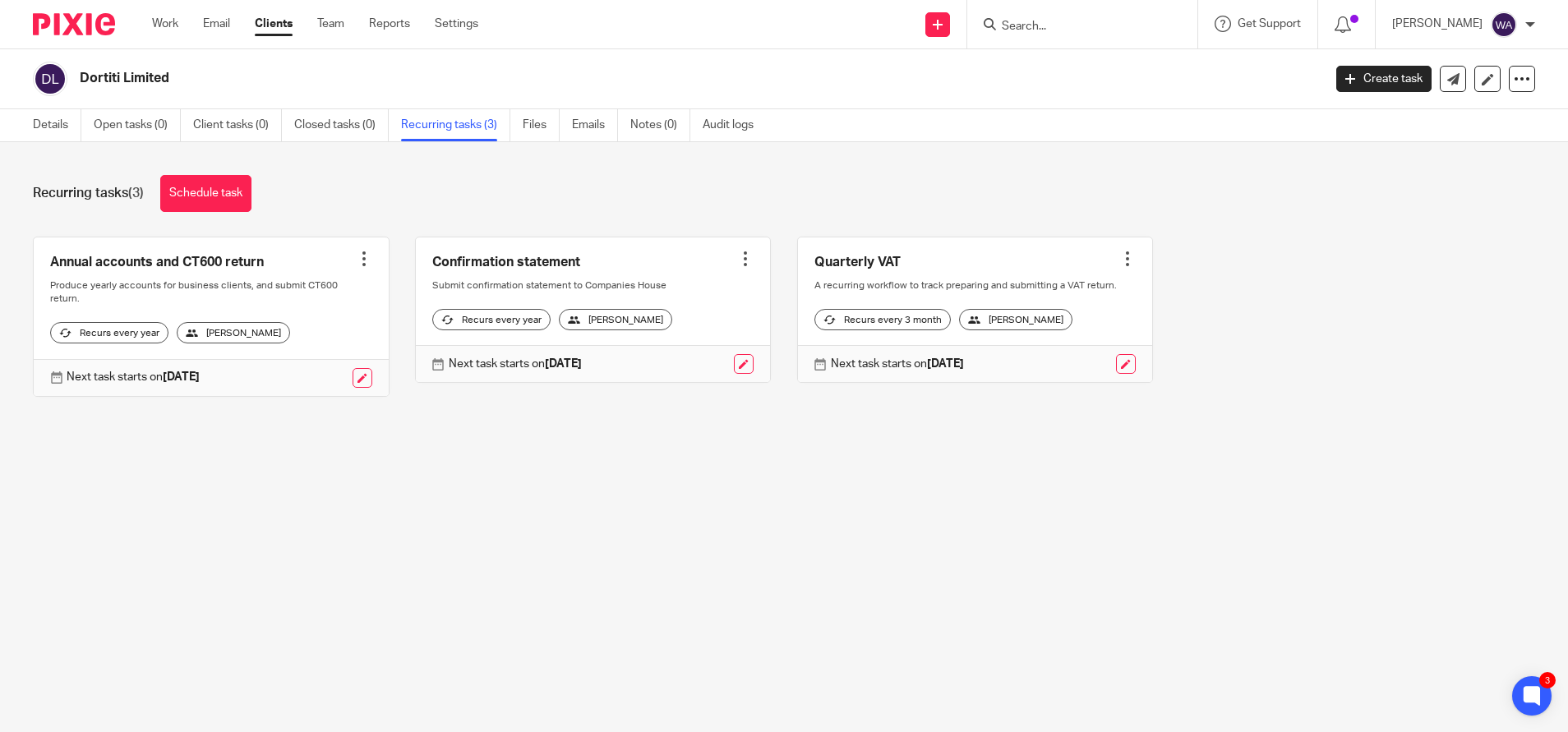
click at [440, 137] on link "Recurring tasks (3)" at bounding box center [455, 124] width 109 height 32
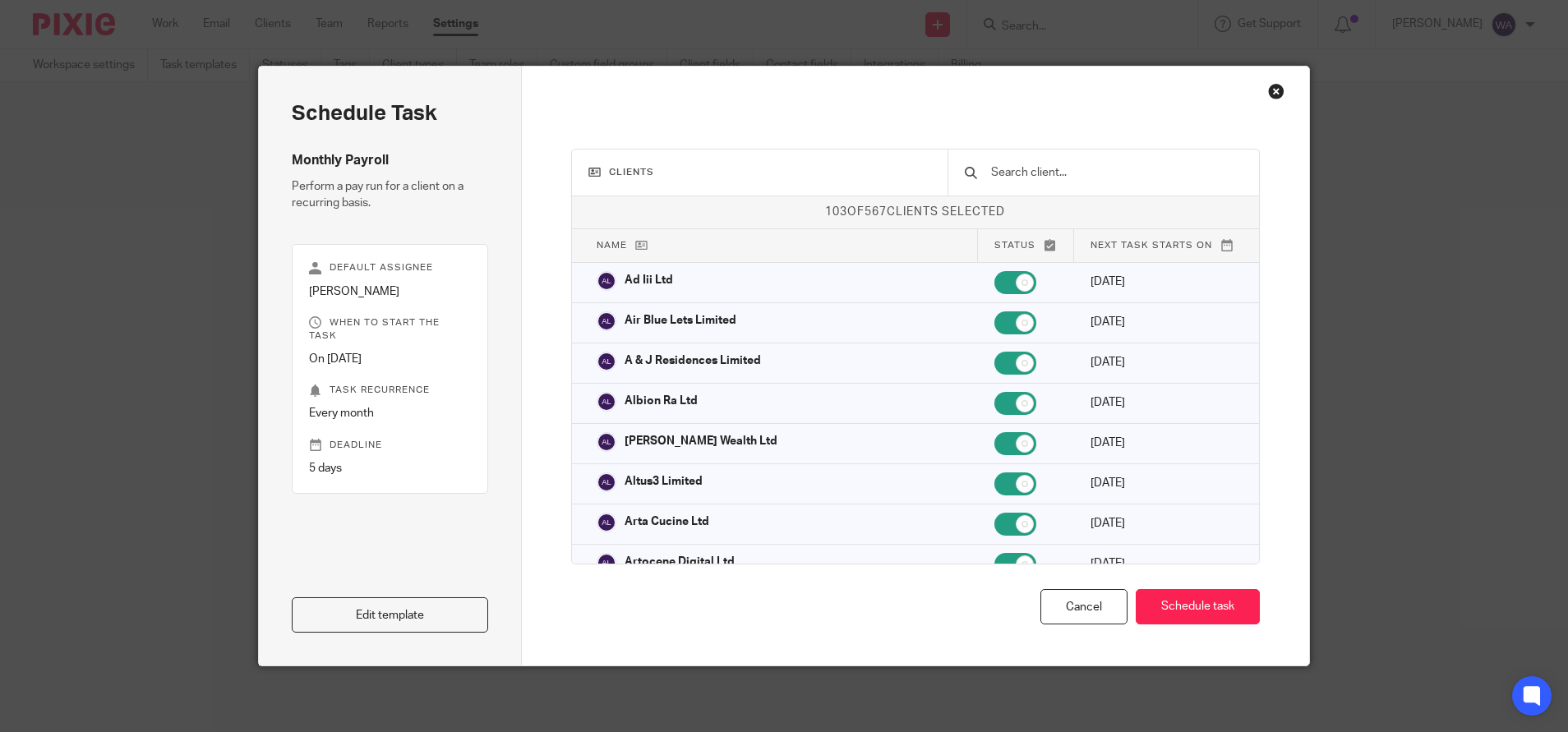
click at [1034, 166] on input "text" at bounding box center [1115, 173] width 253 height 18
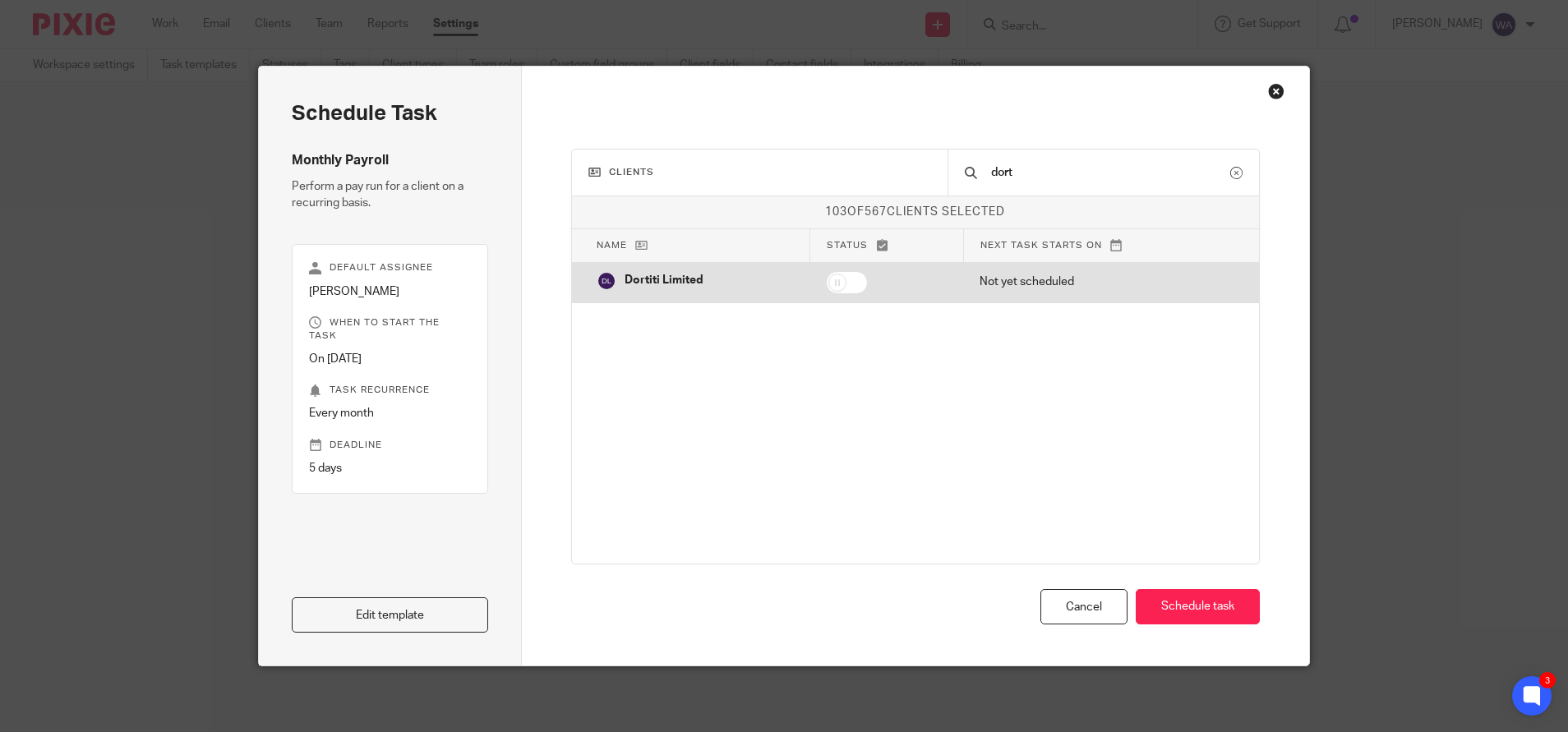
type input "dort"
click at [826, 285] on input "checkbox" at bounding box center [847, 282] width 42 height 23
checkbox input "true"
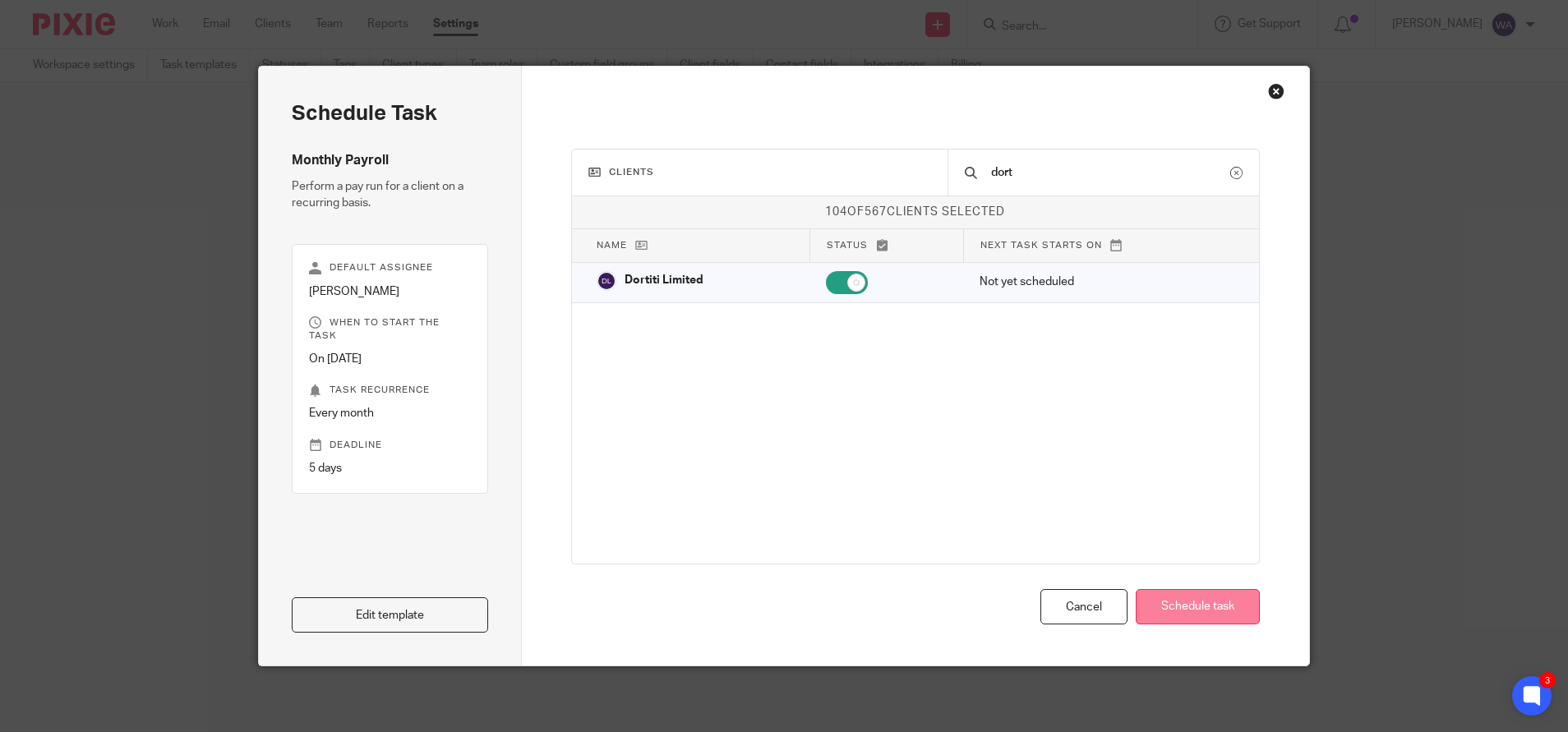
click at [1198, 601] on button "Schedule task" at bounding box center [1197, 607] width 124 height 36
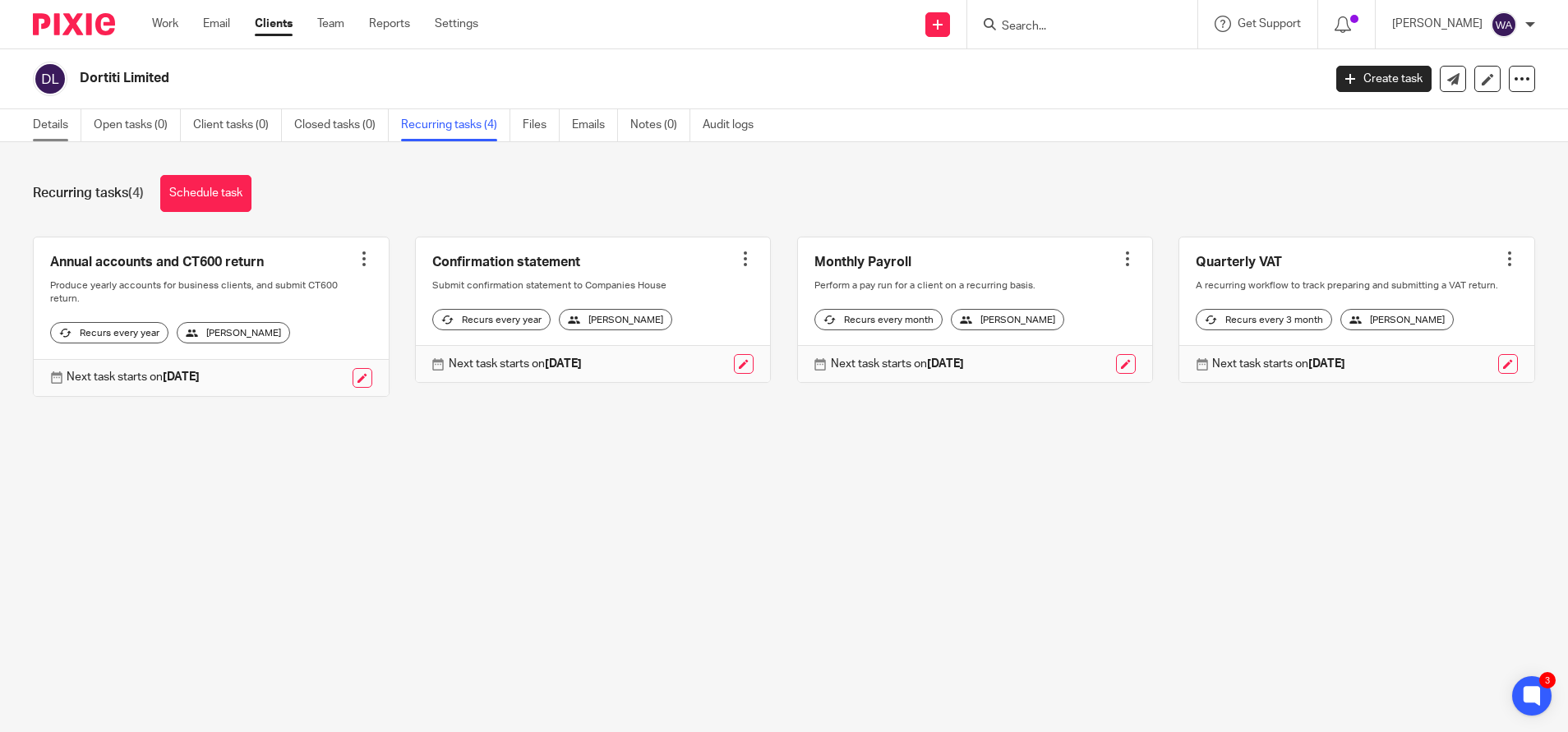
click at [61, 135] on link "Details" at bounding box center [57, 124] width 48 height 32
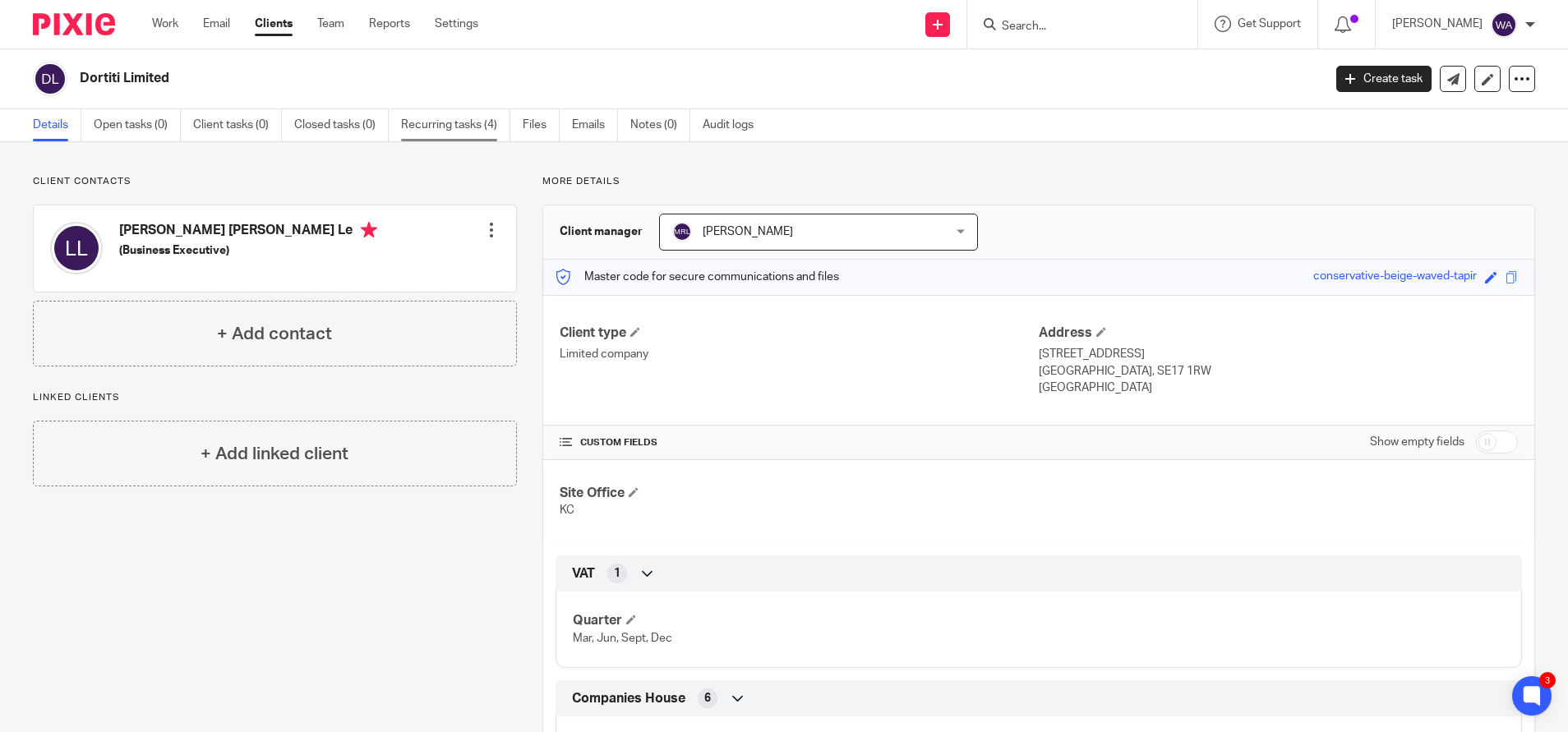
click at [444, 132] on link "Recurring tasks (4)" at bounding box center [455, 124] width 109 height 32
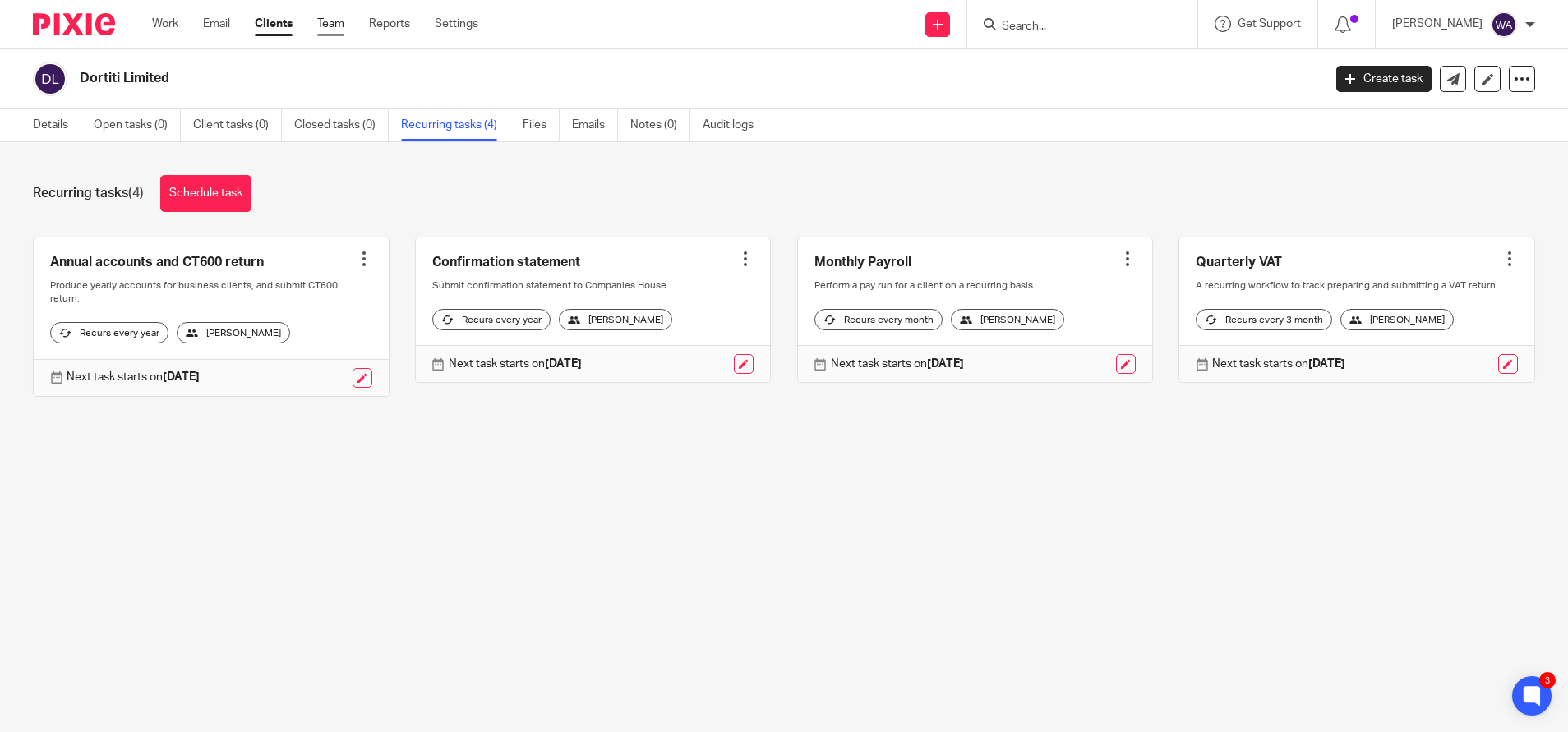
click at [344, 21] on link "Team" at bounding box center [331, 24] width 27 height 16
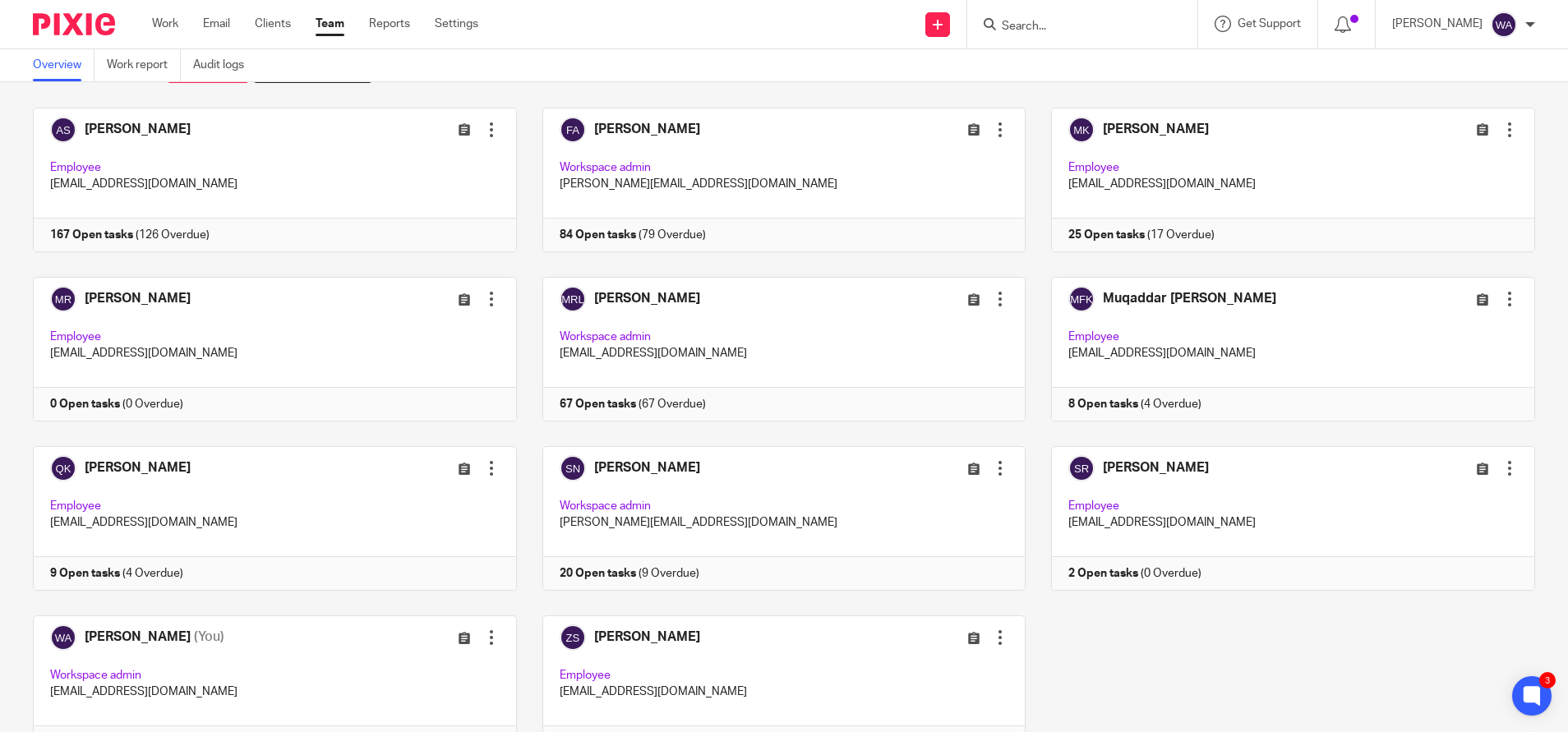
scroll to position [31, 0]
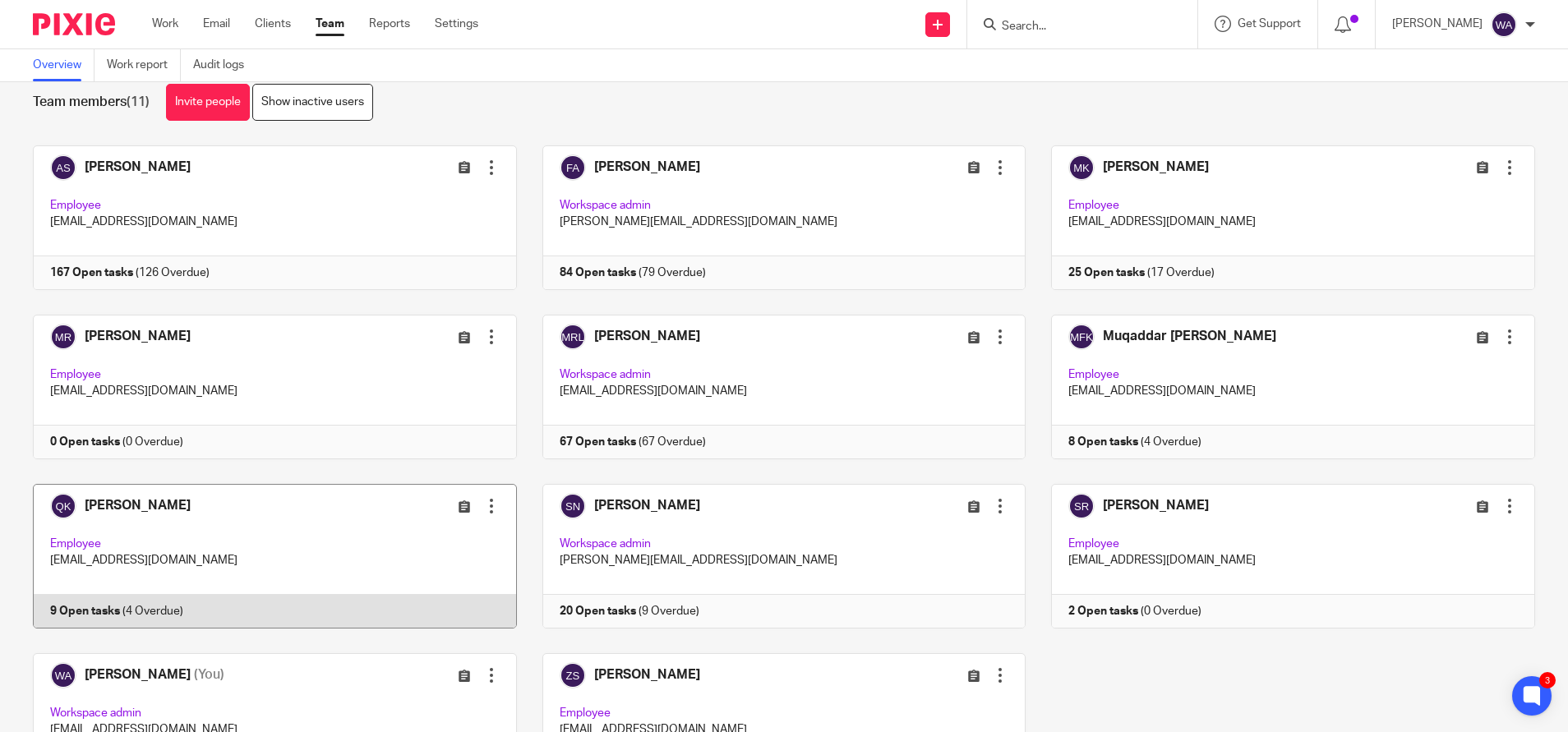
click at [181, 557] on link at bounding box center [262, 556] width 510 height 145
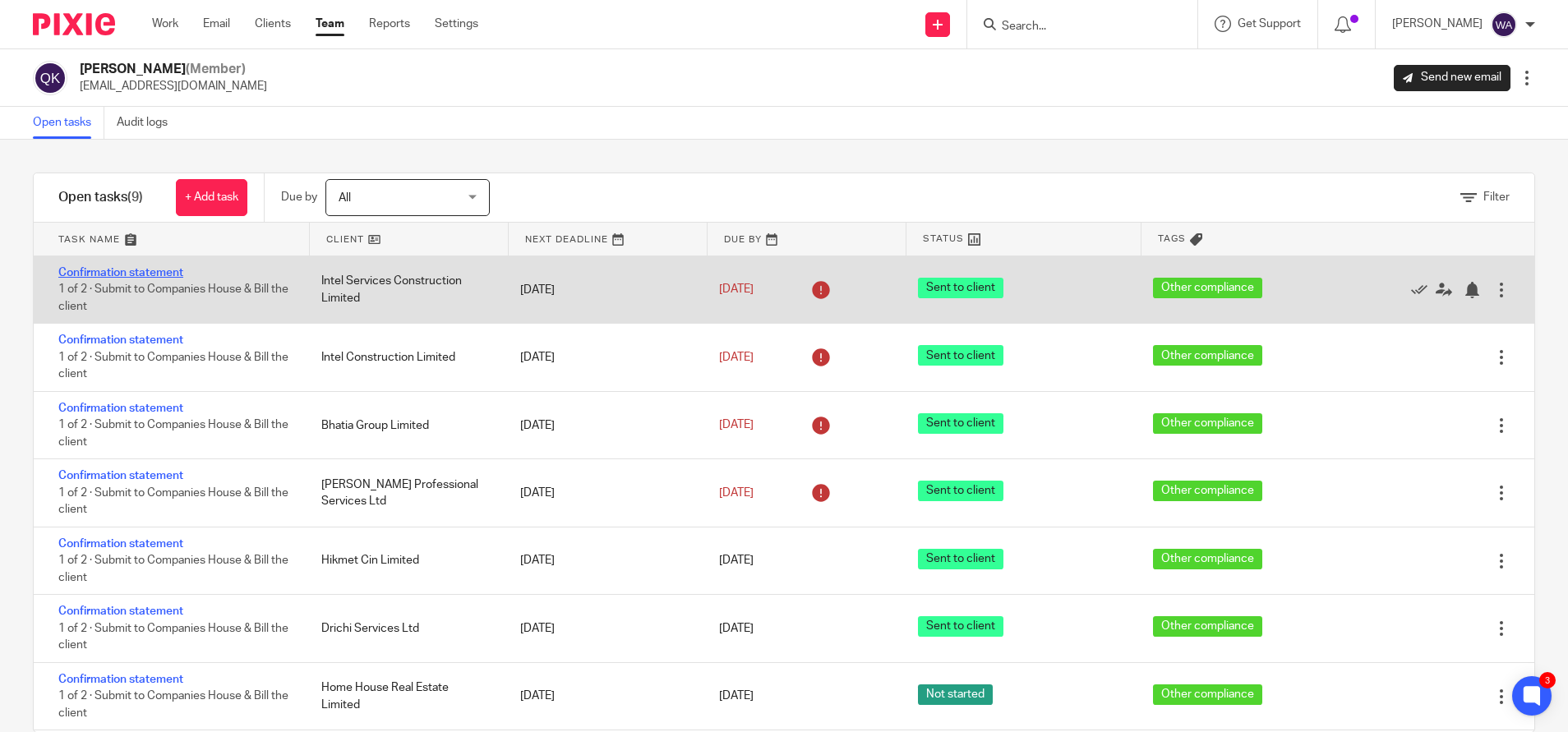
click at [162, 267] on link "Confirmation statement" at bounding box center [121, 273] width 125 height 12
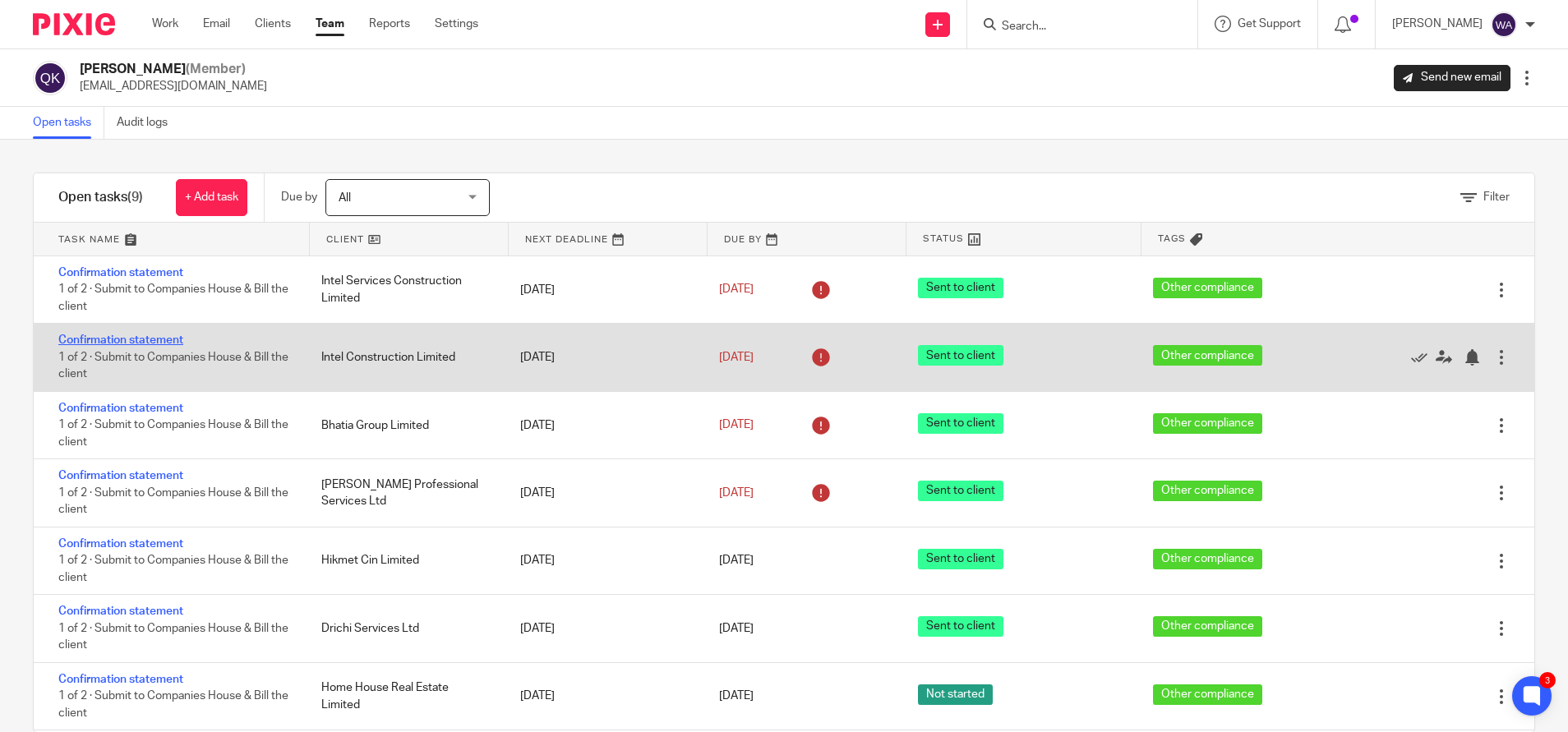
click at [146, 339] on link "Confirmation statement" at bounding box center [121, 340] width 125 height 12
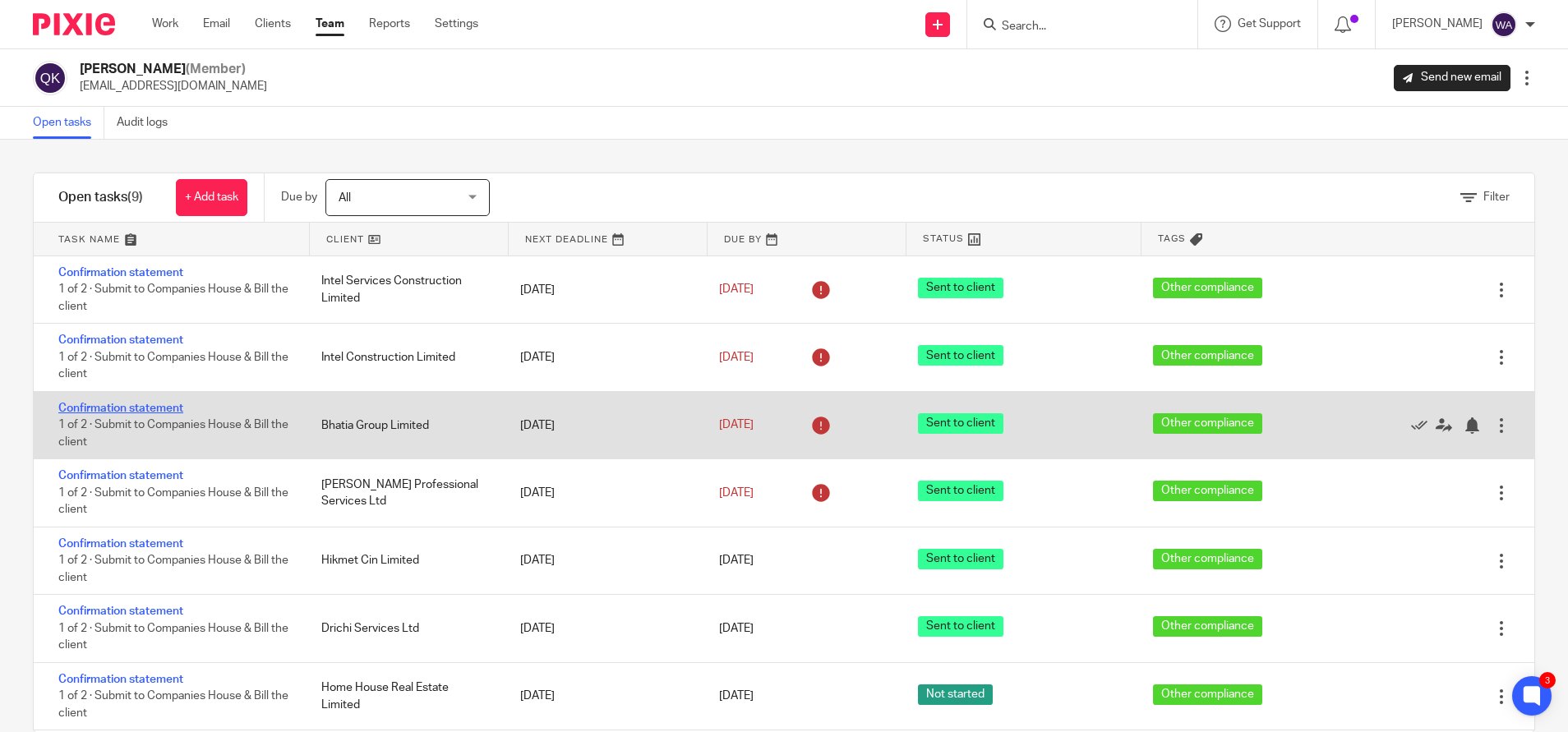
click at [159, 410] on link "Confirmation statement" at bounding box center [121, 408] width 125 height 12
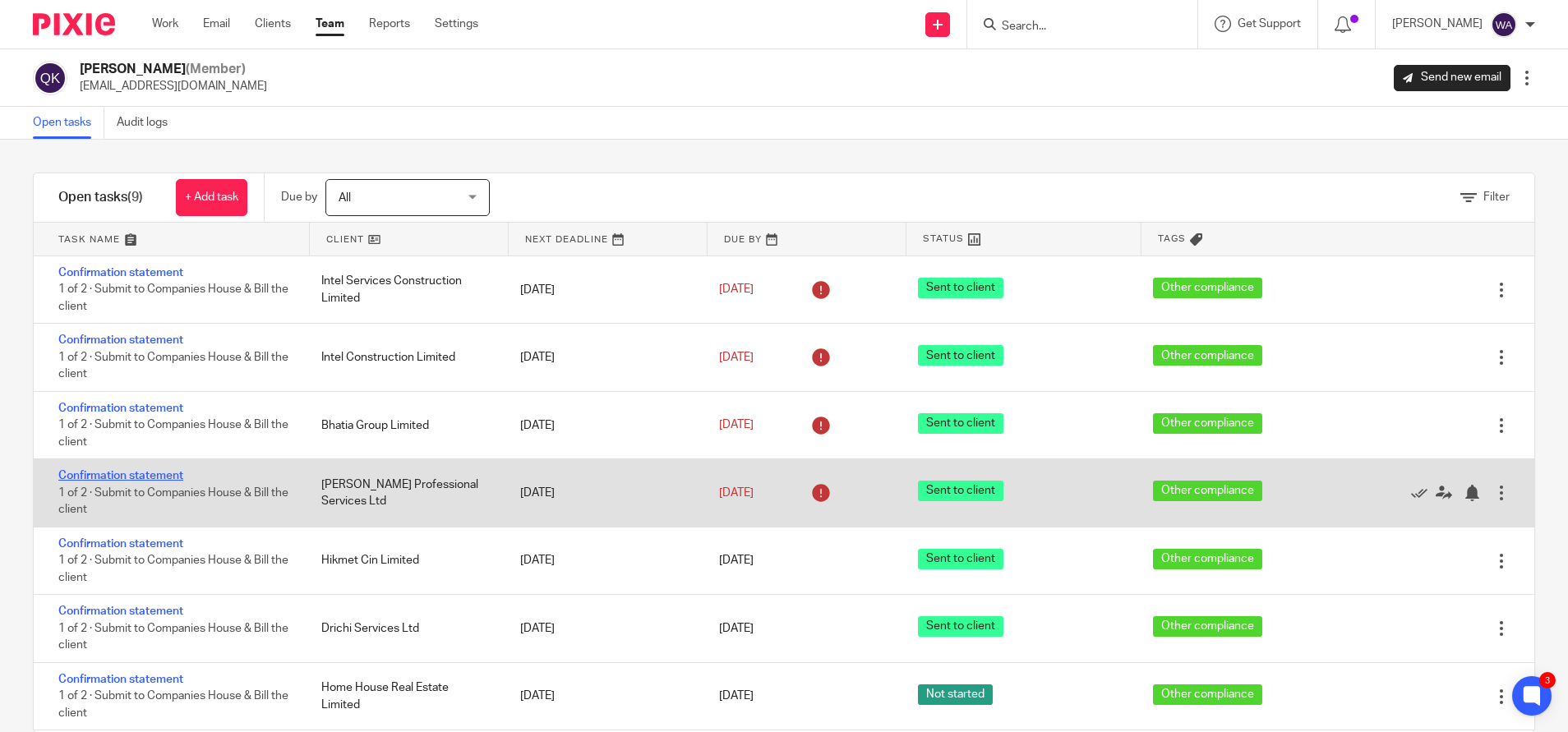
click at [140, 471] on link "Confirmation statement" at bounding box center [121, 476] width 125 height 12
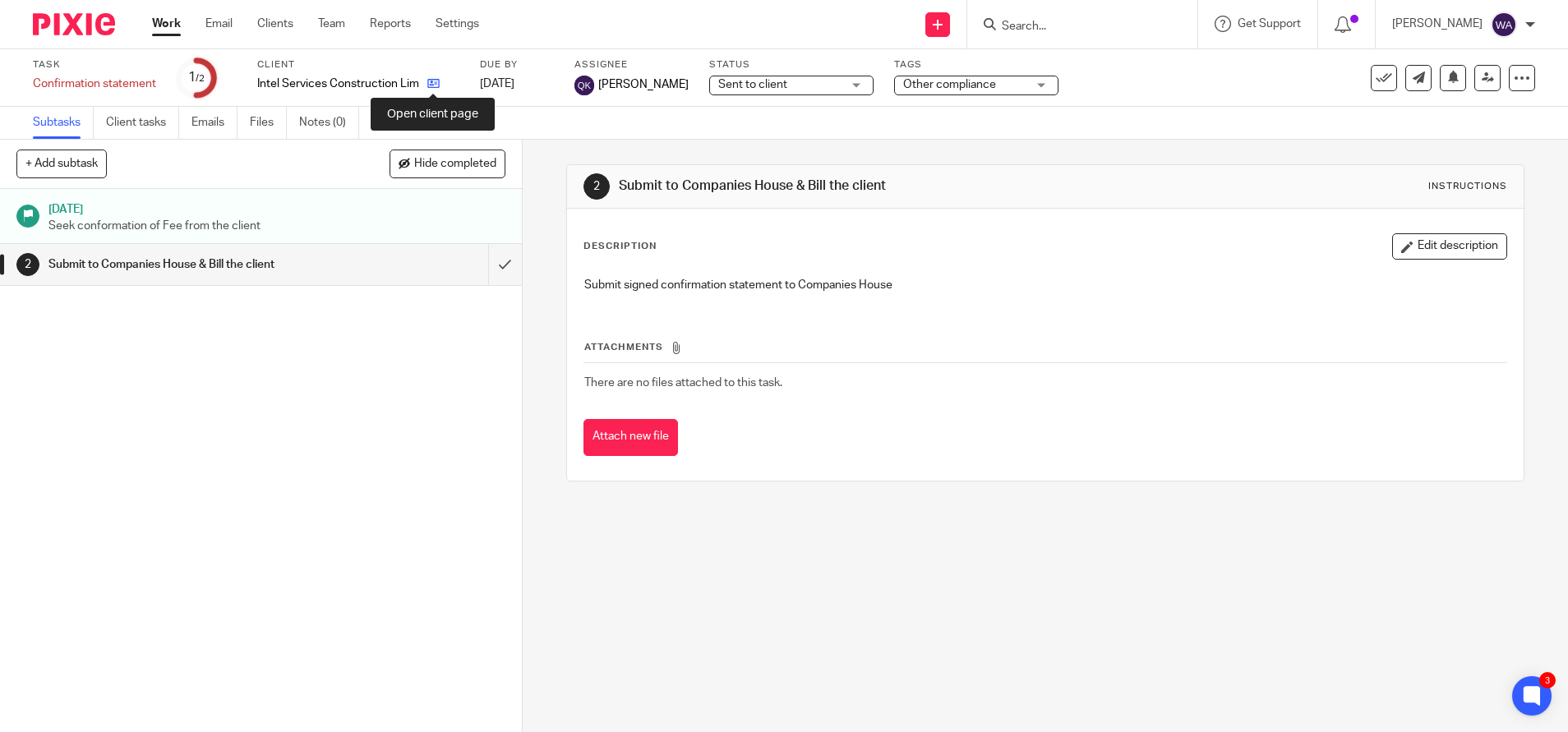
click at [431, 81] on icon at bounding box center [433, 82] width 12 height 12
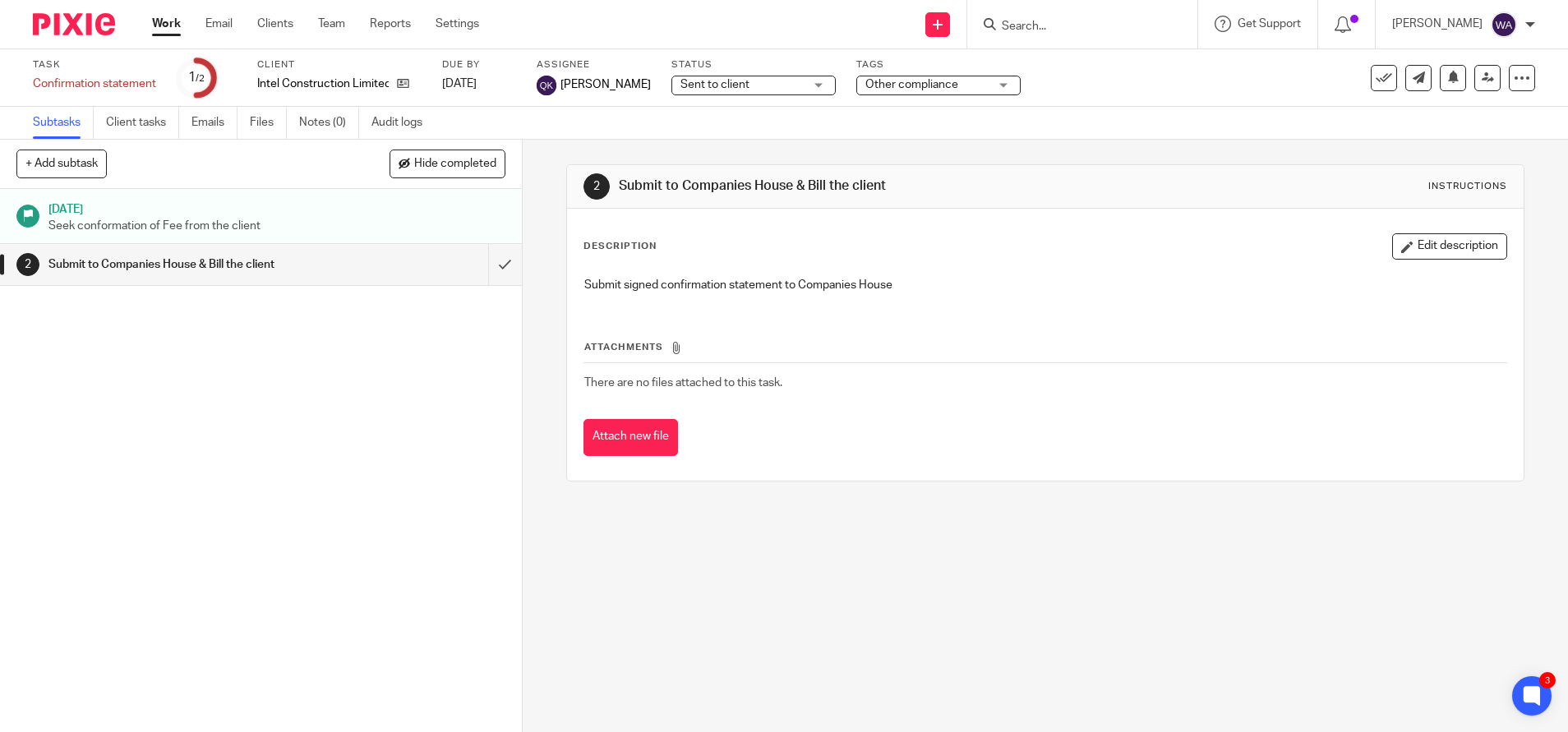
click at [431, 81] on div "Task Confirmation statement Save Confirmation statement 1 /2 Client Intel Const…" at bounding box center [659, 78] width 1251 height 39
click at [398, 80] on icon at bounding box center [403, 82] width 12 height 12
click at [431, 81] on div "Task Confirmation statement Save Confirmation statement 1 /2 Client Bhatia Grou…" at bounding box center [659, 78] width 1251 height 39
click at [383, 78] on icon at bounding box center [379, 82] width 12 height 12
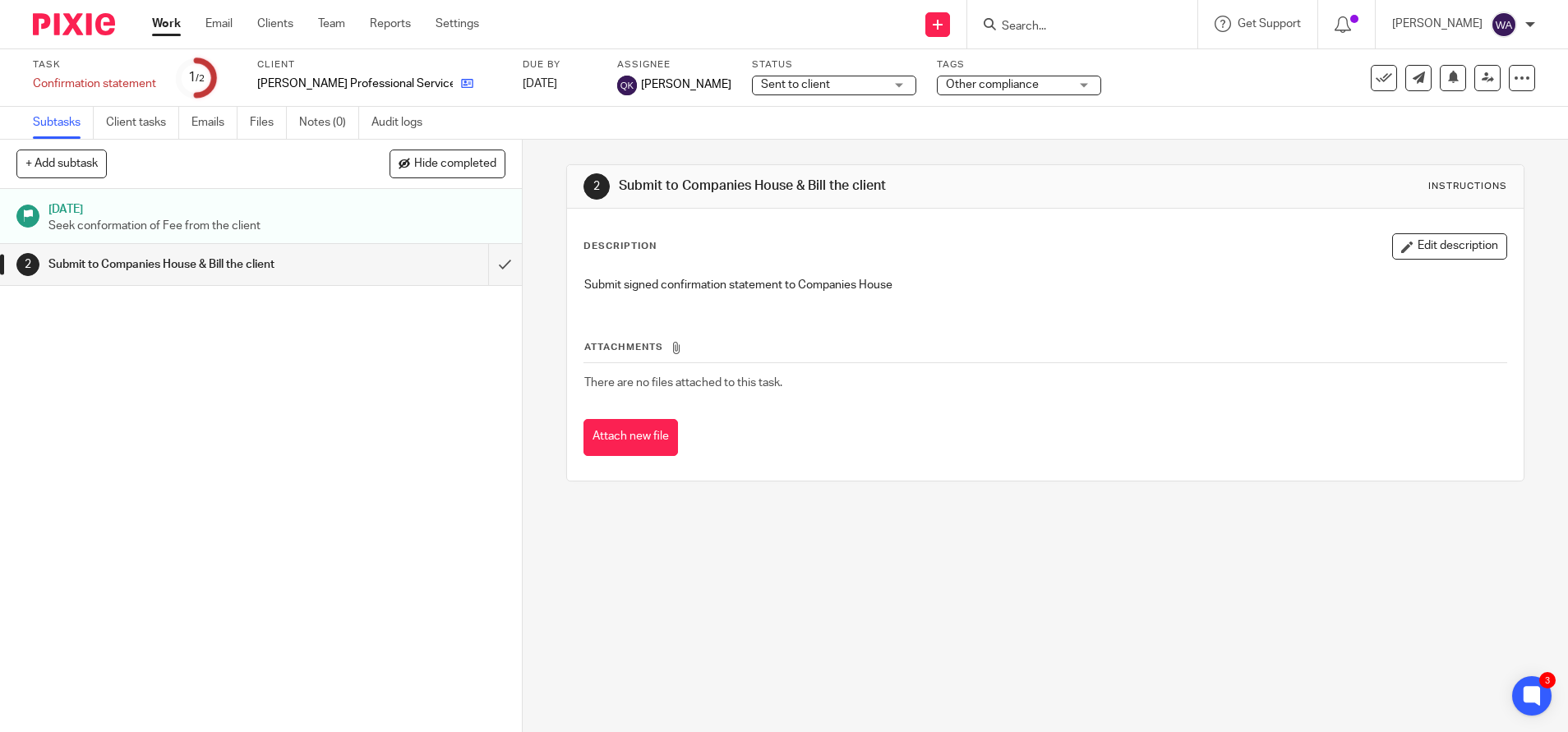
click at [453, 84] on link at bounding box center [463, 84] width 20 height 16
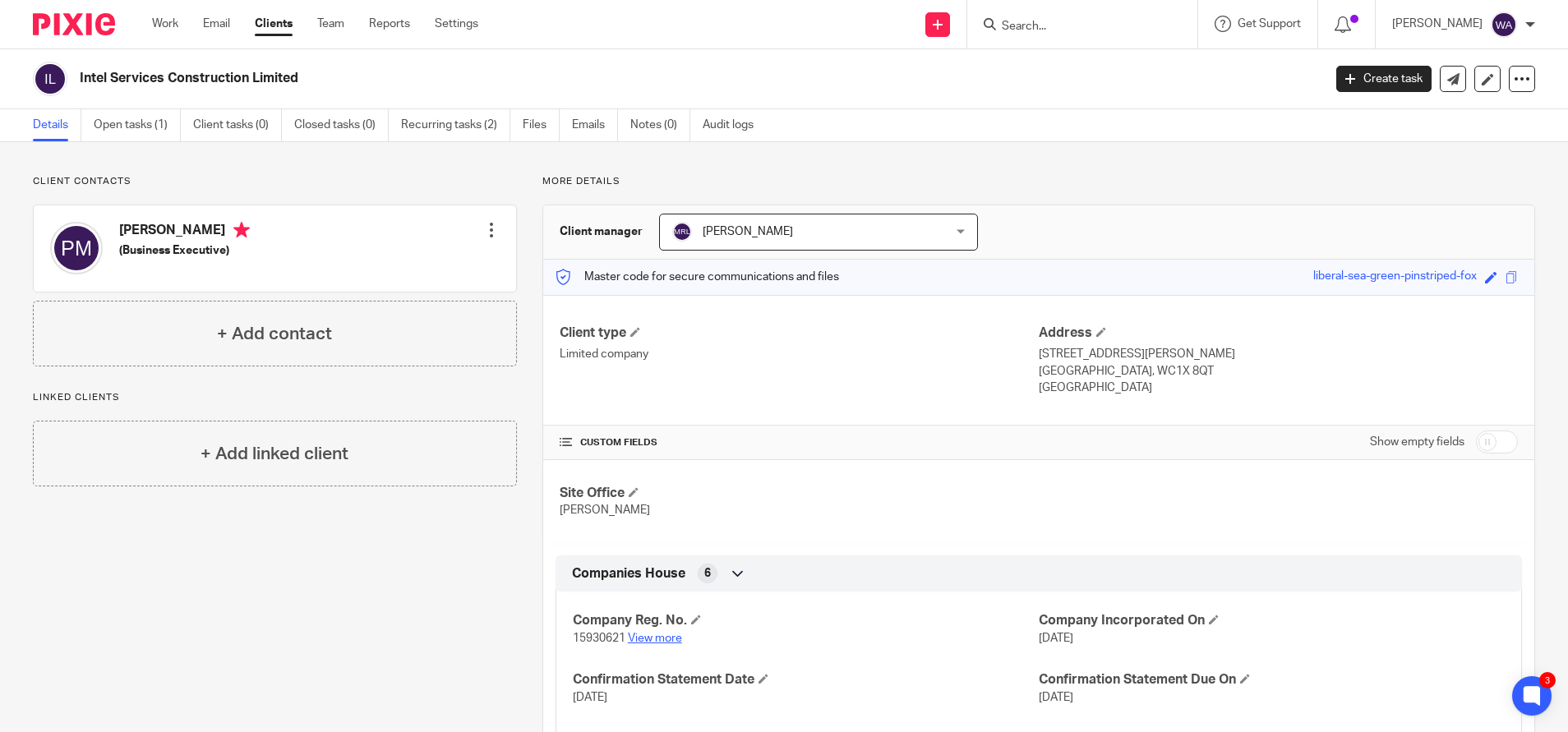
click at [639, 640] on link "View more" at bounding box center [654, 639] width 54 height 12
click at [649, 635] on link "View more" at bounding box center [654, 639] width 54 height 12
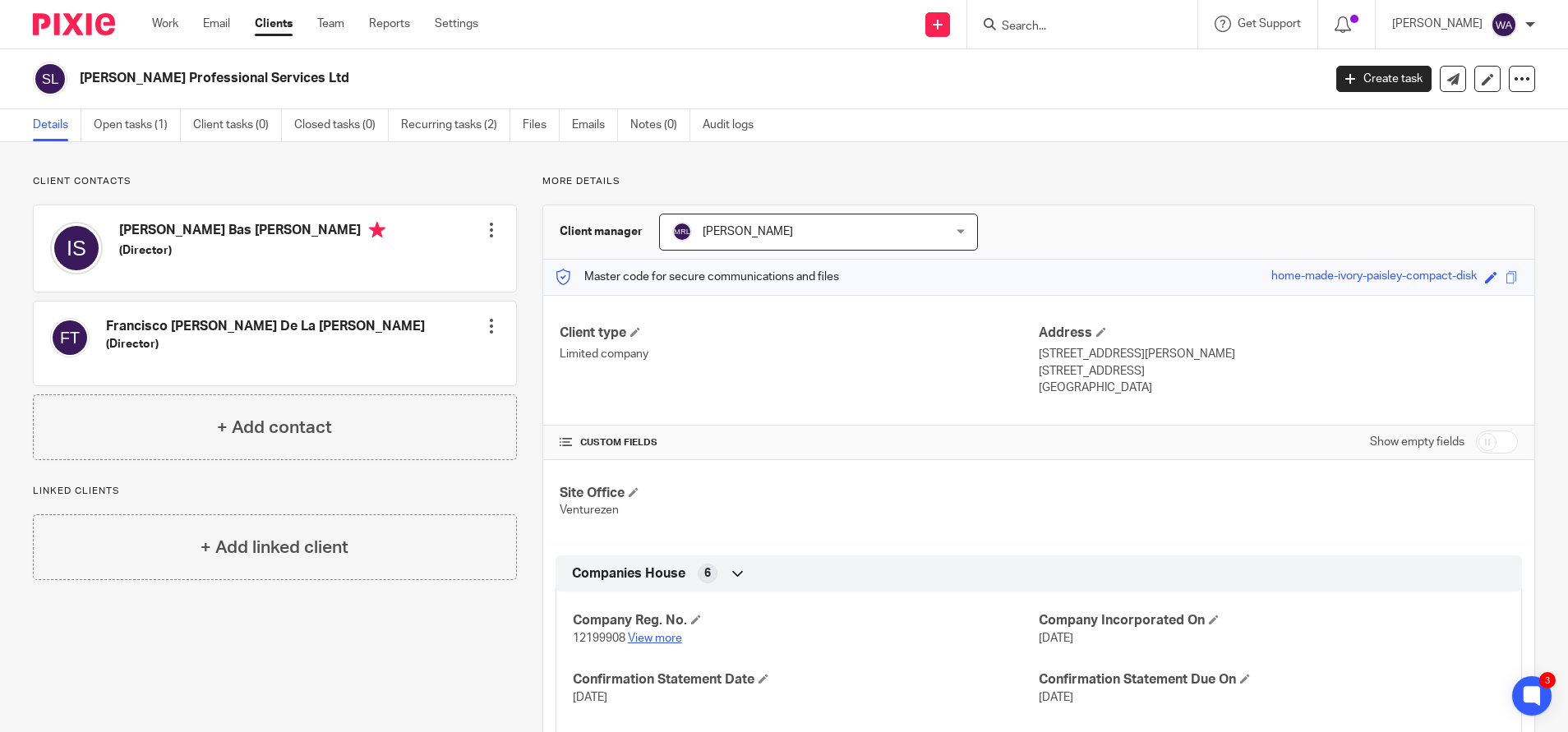
click at [650, 633] on link "View more" at bounding box center [654, 639] width 54 height 12
click at [145, 124] on link "Open tasks (1)" at bounding box center [136, 124] width 87 height 32
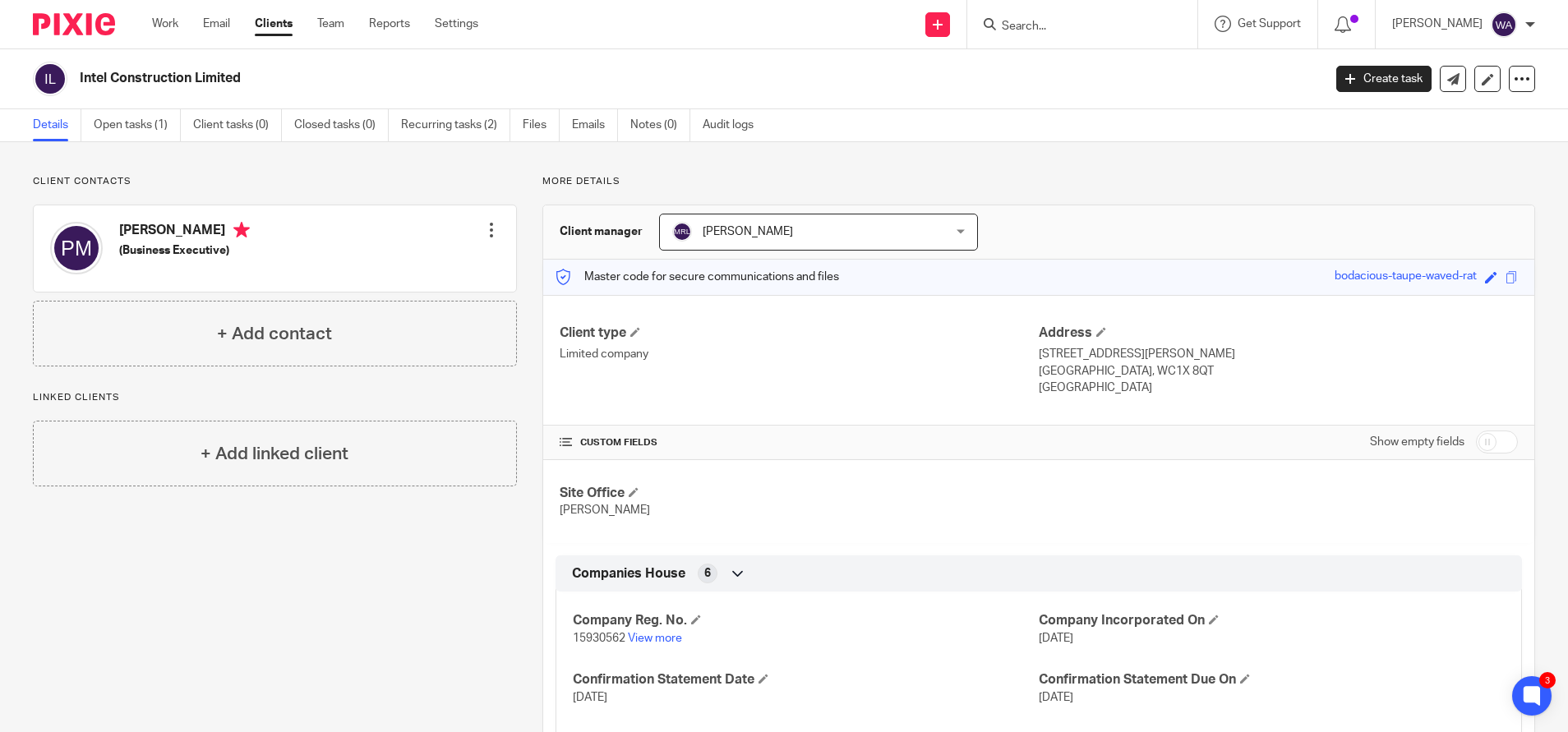
scroll to position [101, 0]
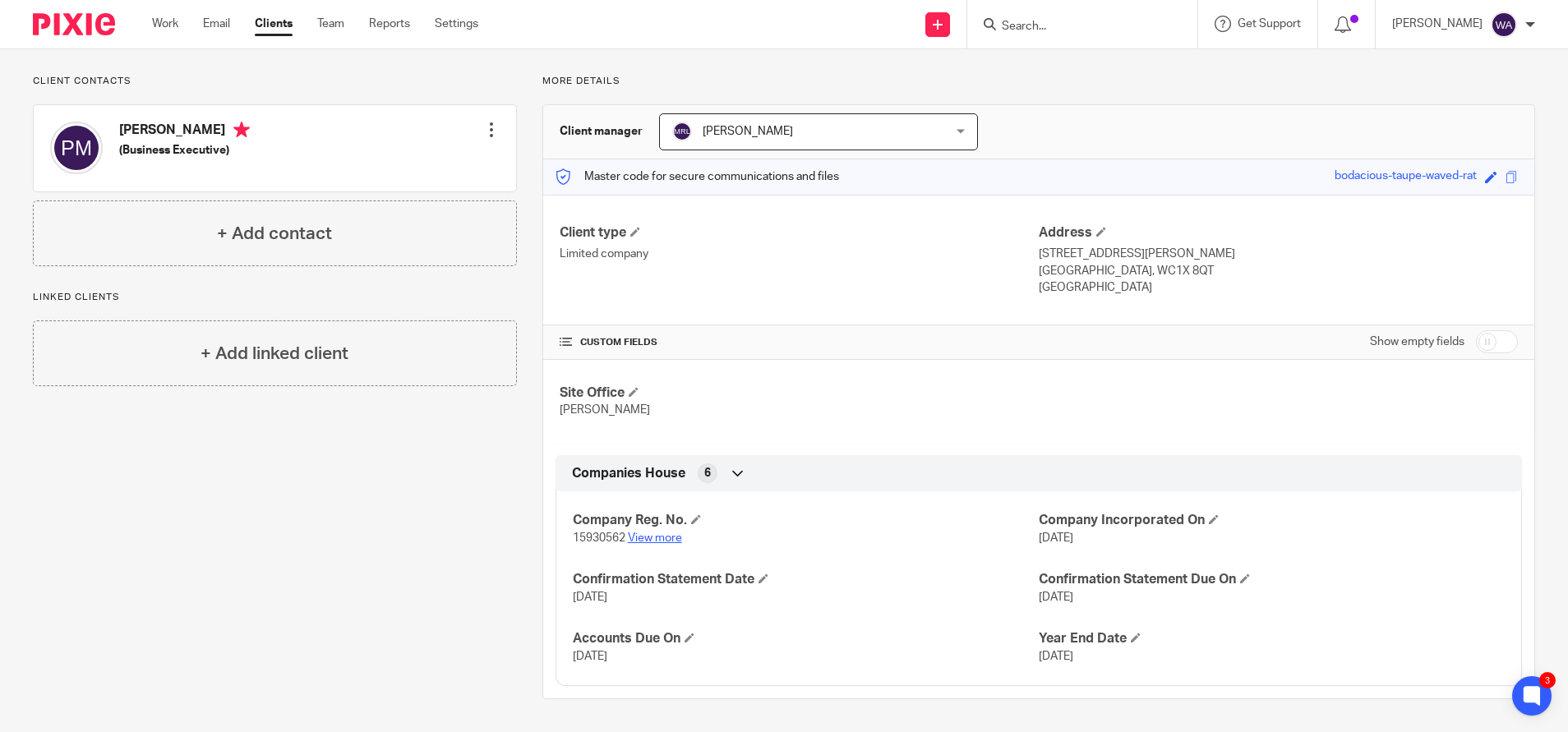
click at [643, 537] on link "View more" at bounding box center [654, 538] width 54 height 12
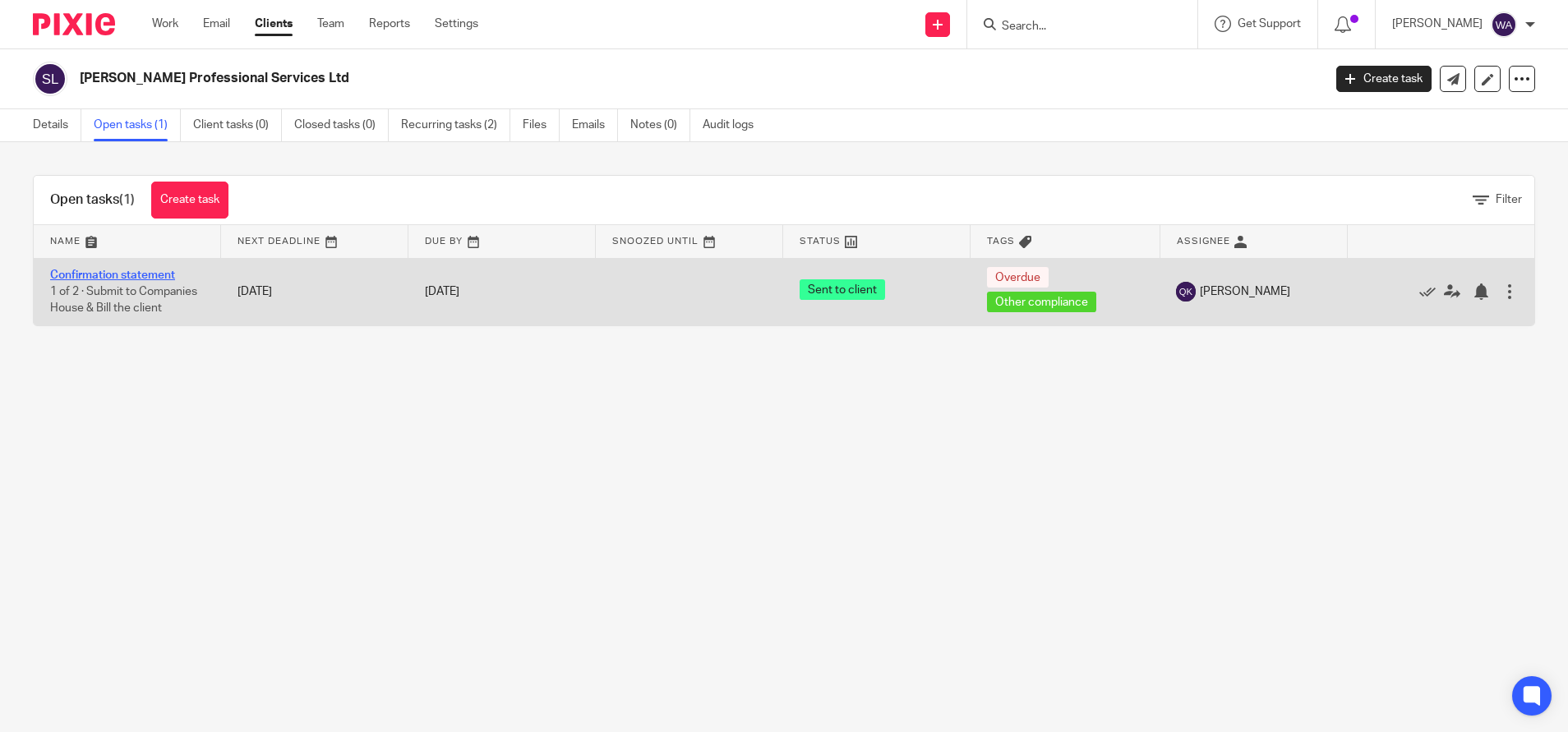
click at [118, 271] on link "Confirmation statement" at bounding box center [113, 275] width 125 height 12
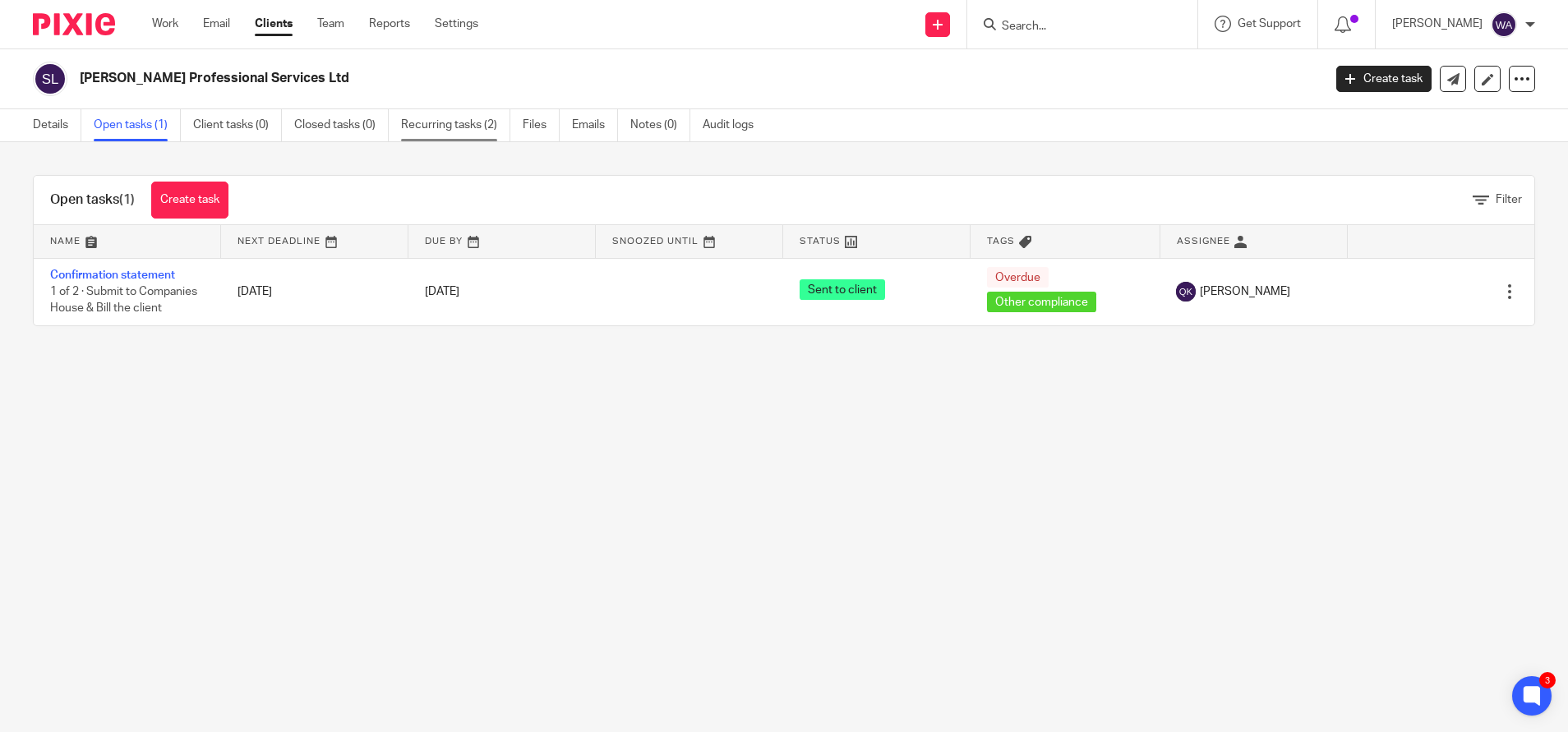
click at [445, 135] on link "Recurring tasks (2)" at bounding box center [455, 124] width 109 height 32
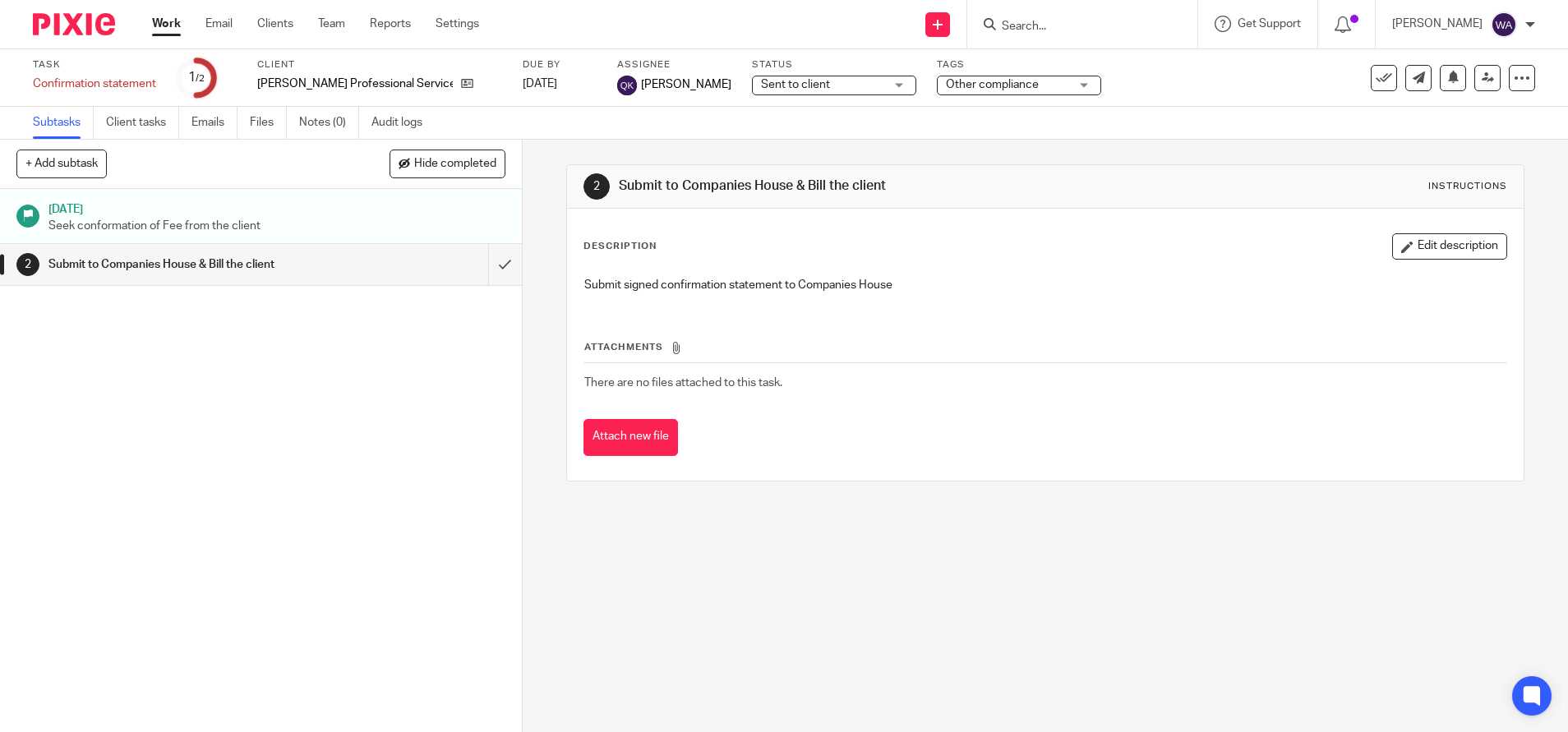
click at [769, 81] on span "Sent to client" at bounding box center [795, 84] width 69 height 12
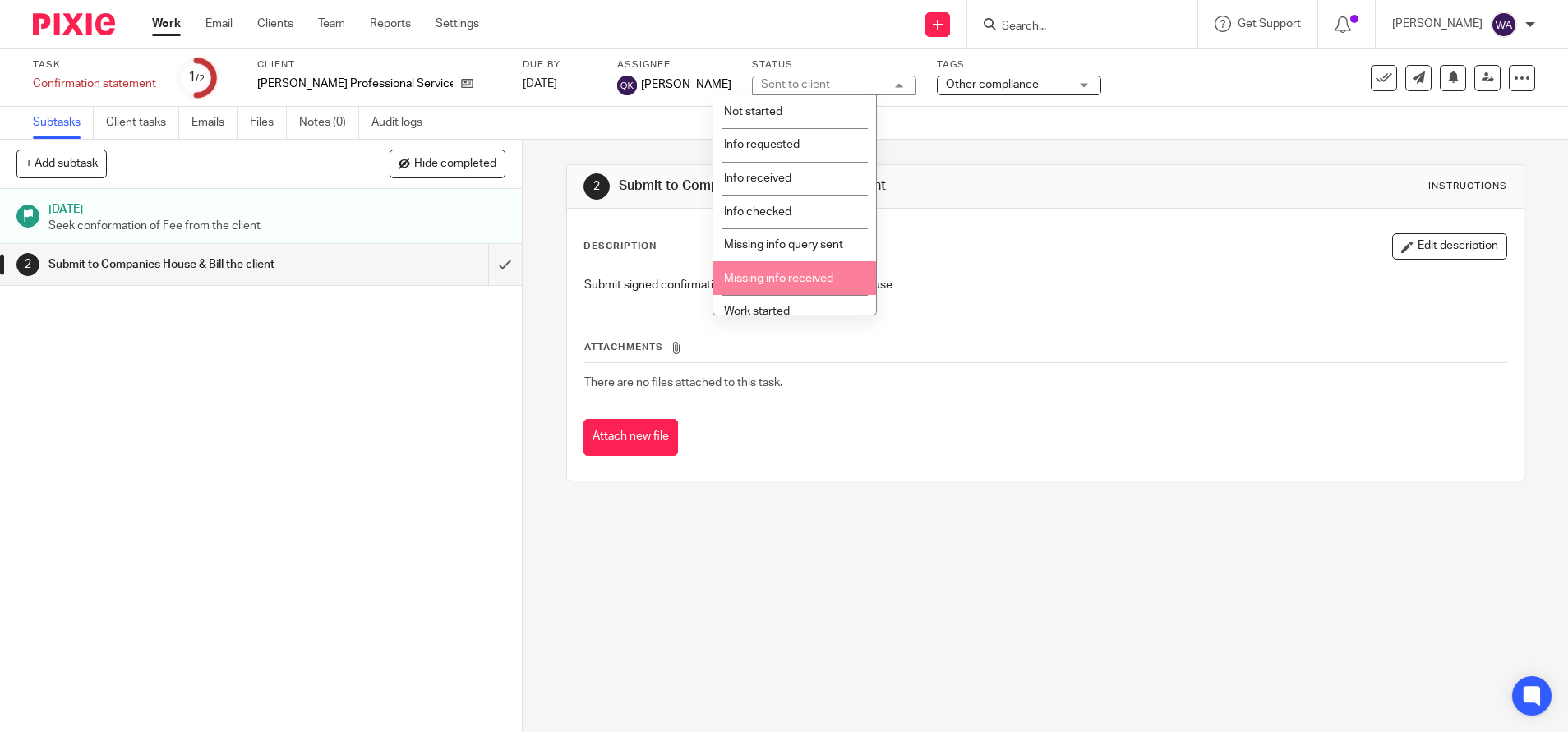
scroll to position [264, 0]
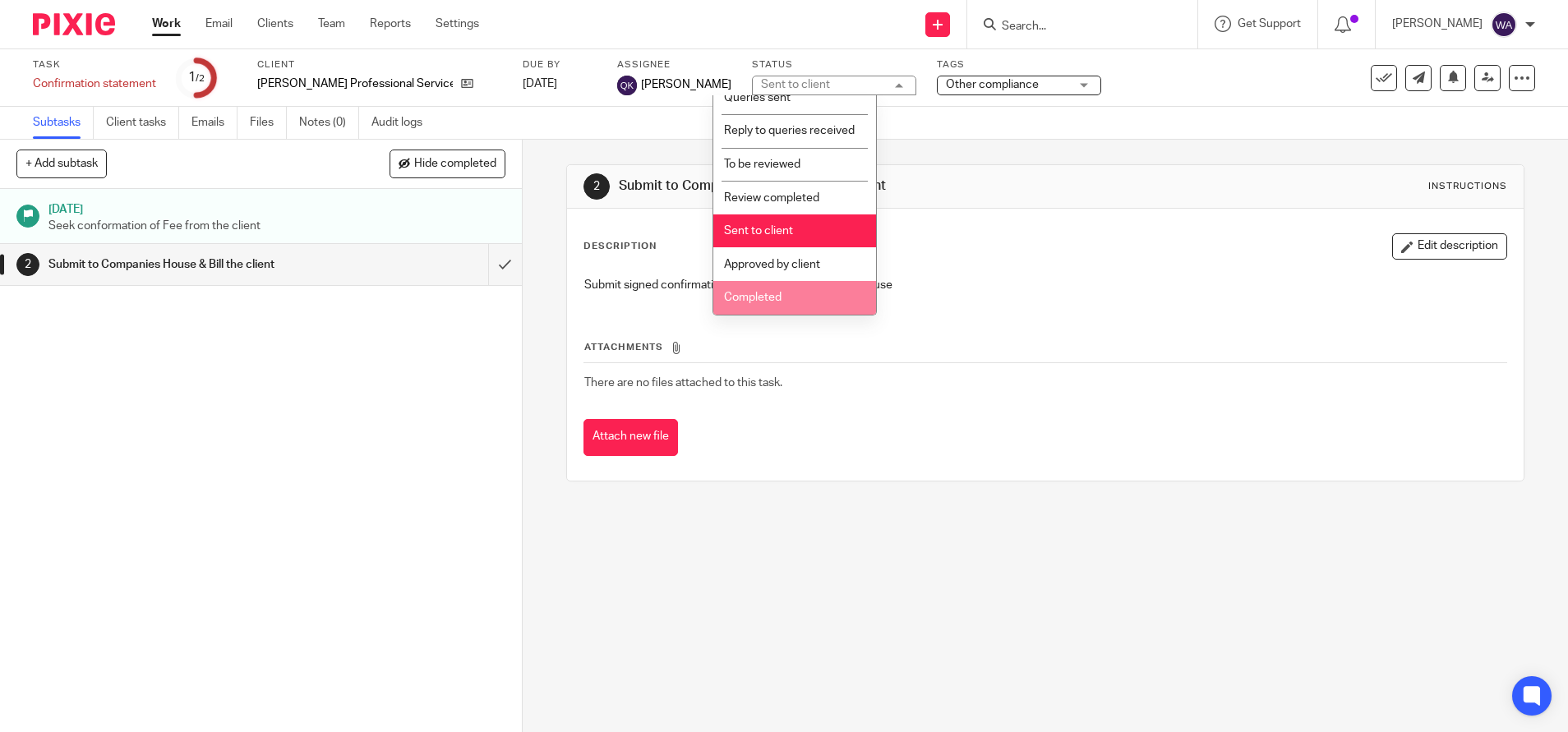
click at [779, 295] on span "Completed" at bounding box center [752, 297] width 58 height 12
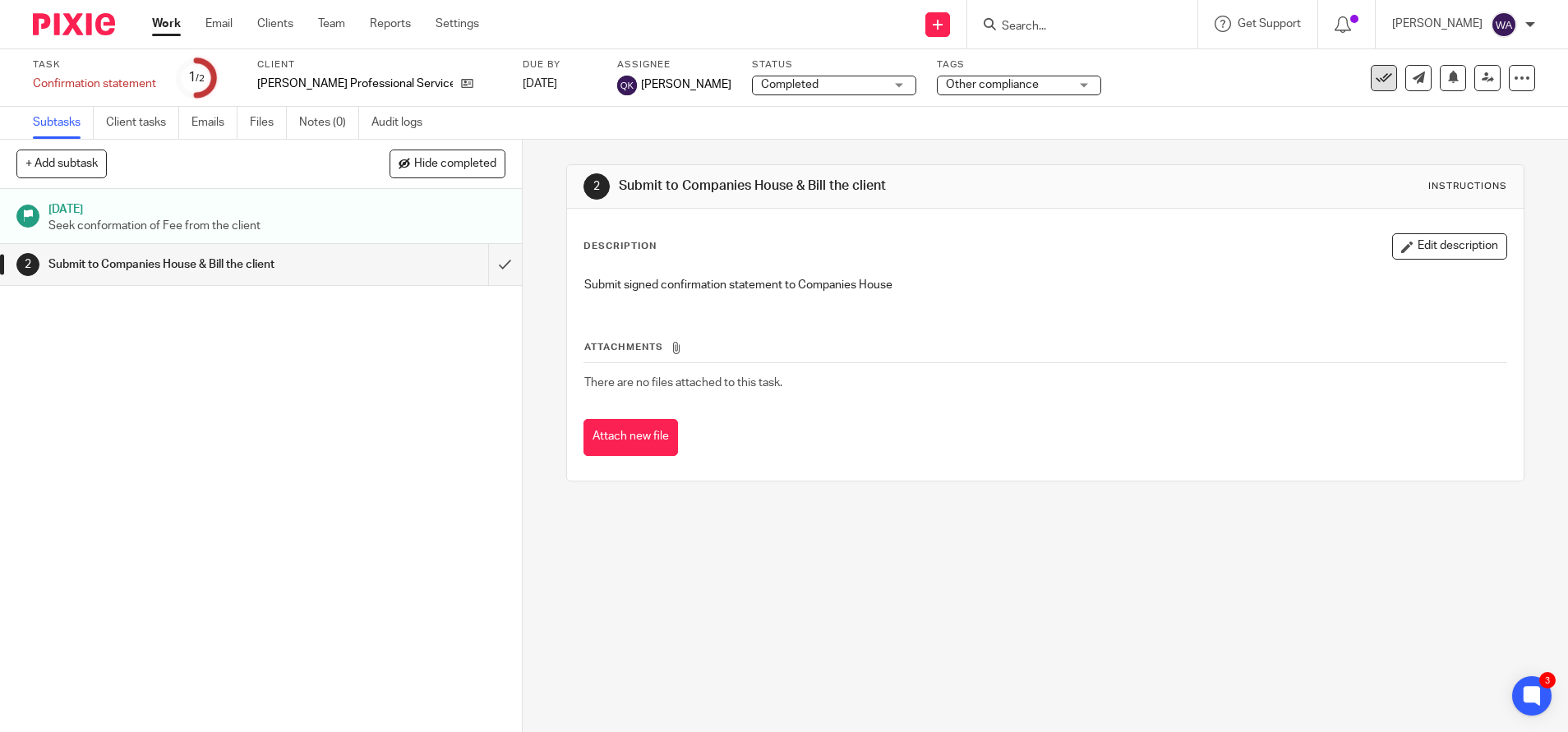
click at [1376, 70] on icon at bounding box center [1384, 78] width 16 height 16
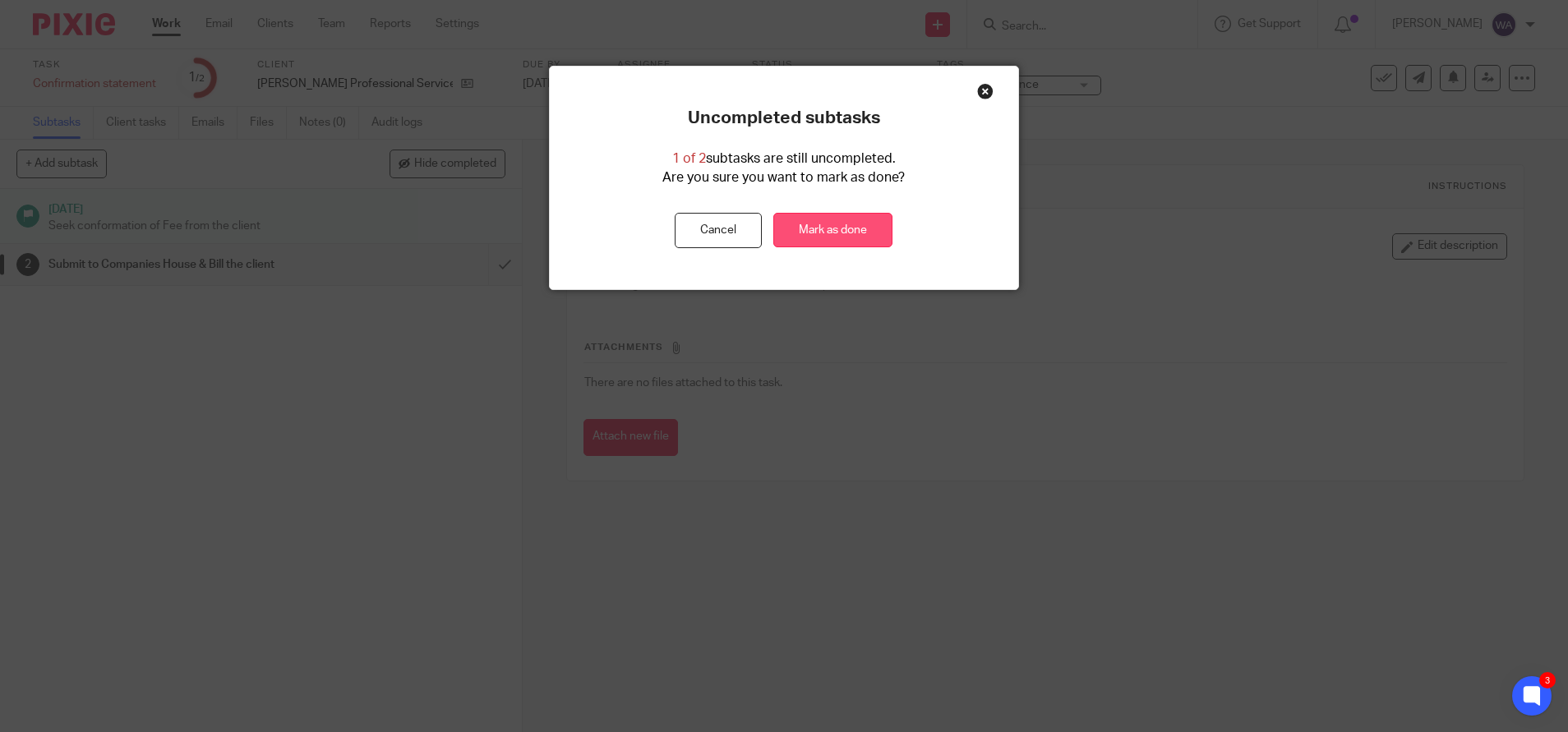
click at [781, 231] on link "Mark as done" at bounding box center [832, 231] width 119 height 36
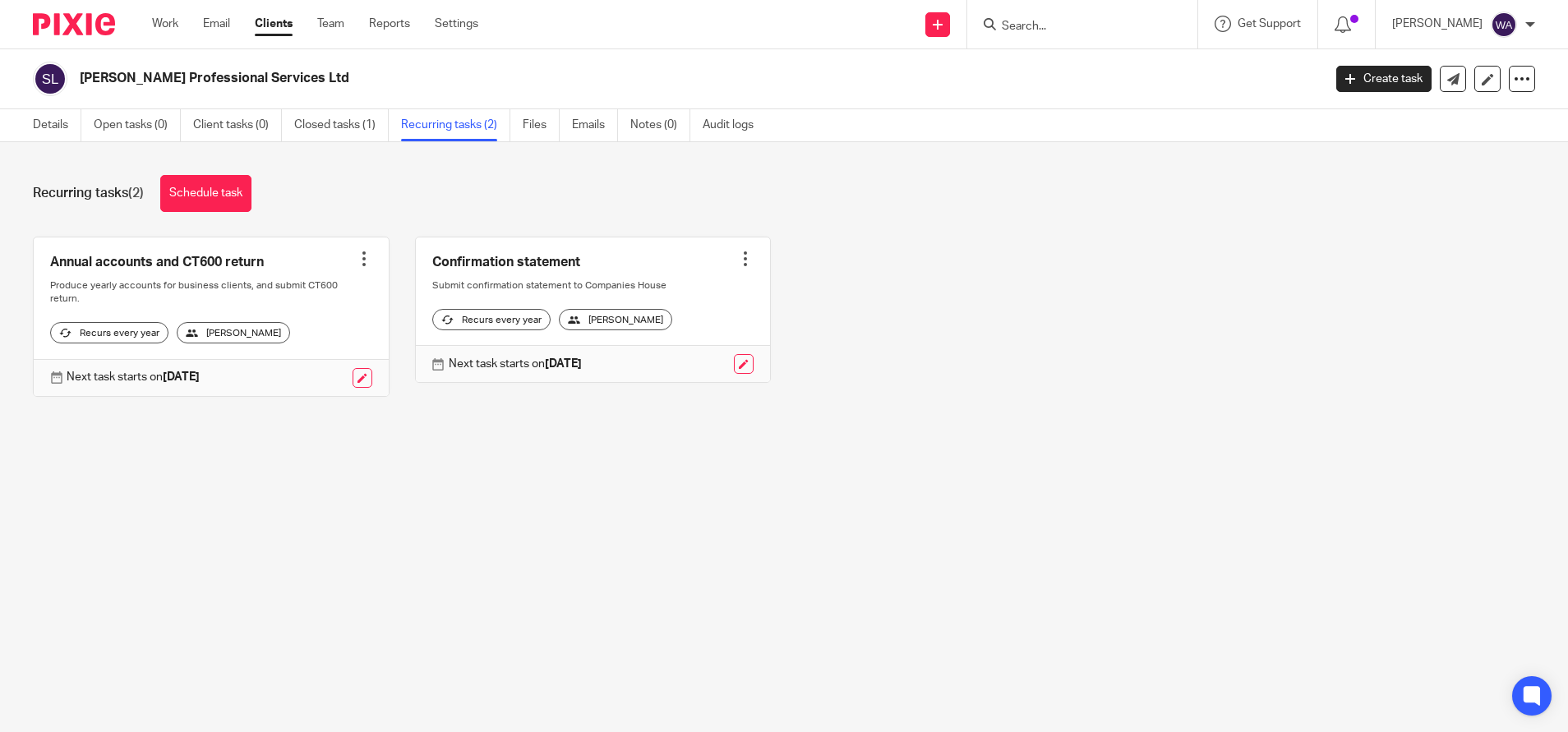
click at [737, 263] on div at bounding box center [746, 259] width 16 height 16
click at [669, 367] on span "Cancel schedule" at bounding box center [666, 363] width 86 height 12
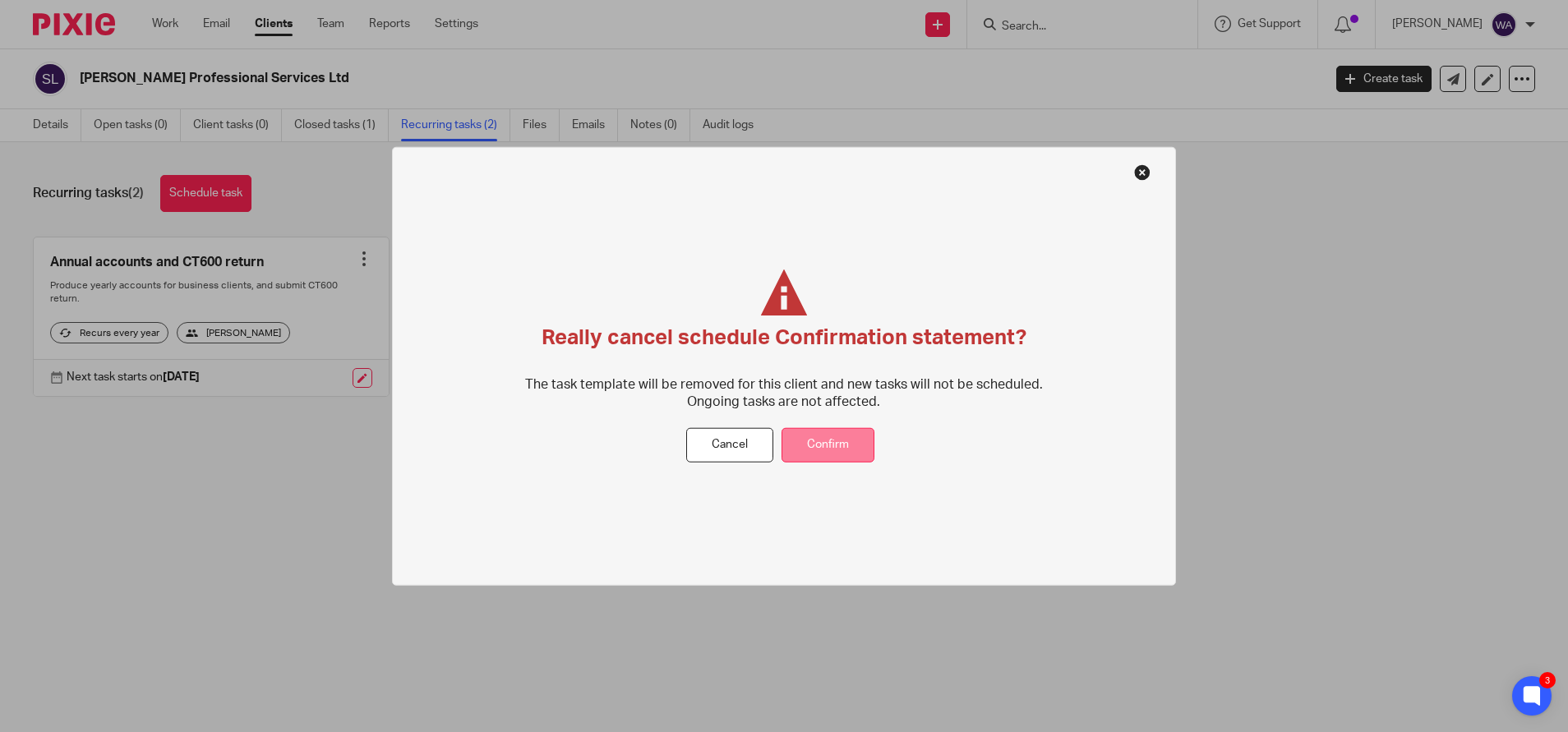
click at [844, 457] on button "Confirm" at bounding box center [827, 446] width 92 height 36
